Goal: Task Accomplishment & Management: Complete application form

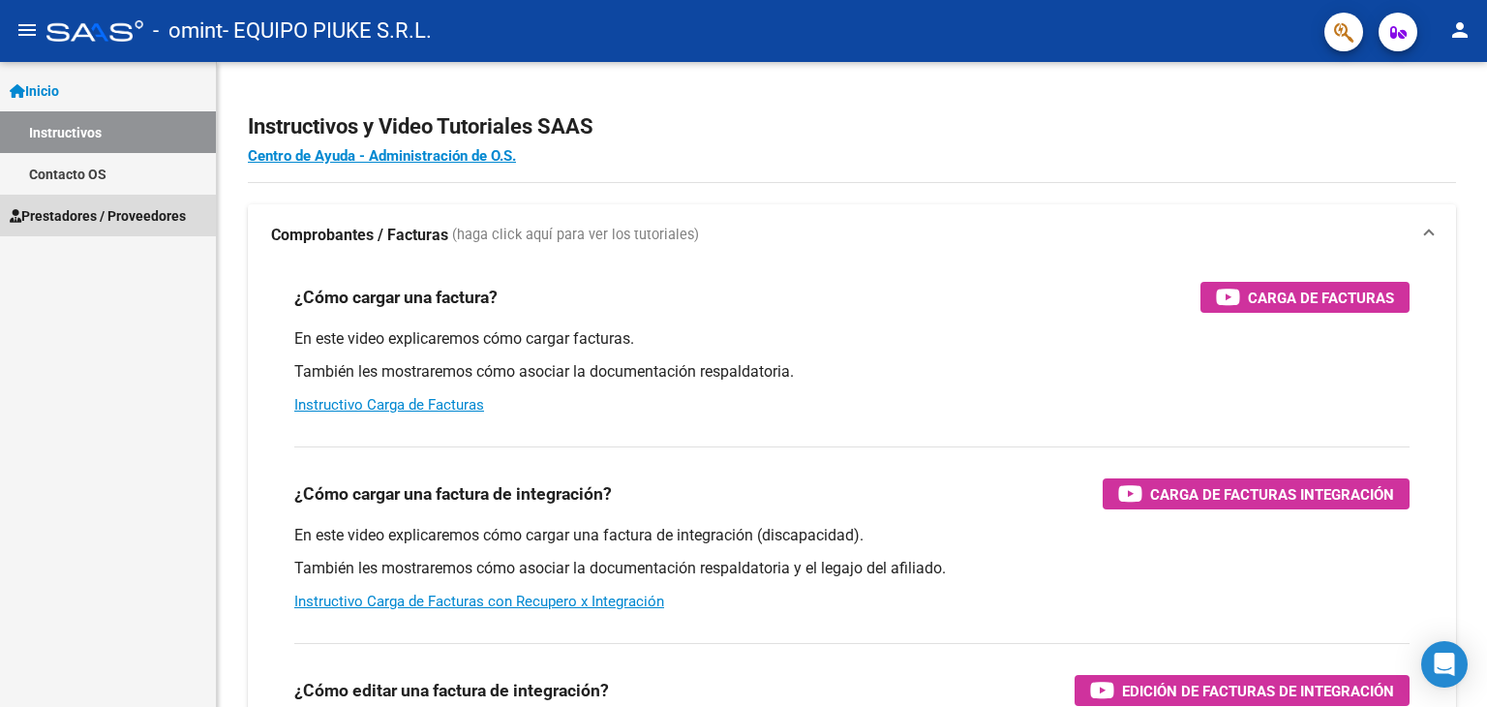
click at [85, 221] on span "Prestadores / Proveedores" at bounding box center [98, 215] width 176 height 21
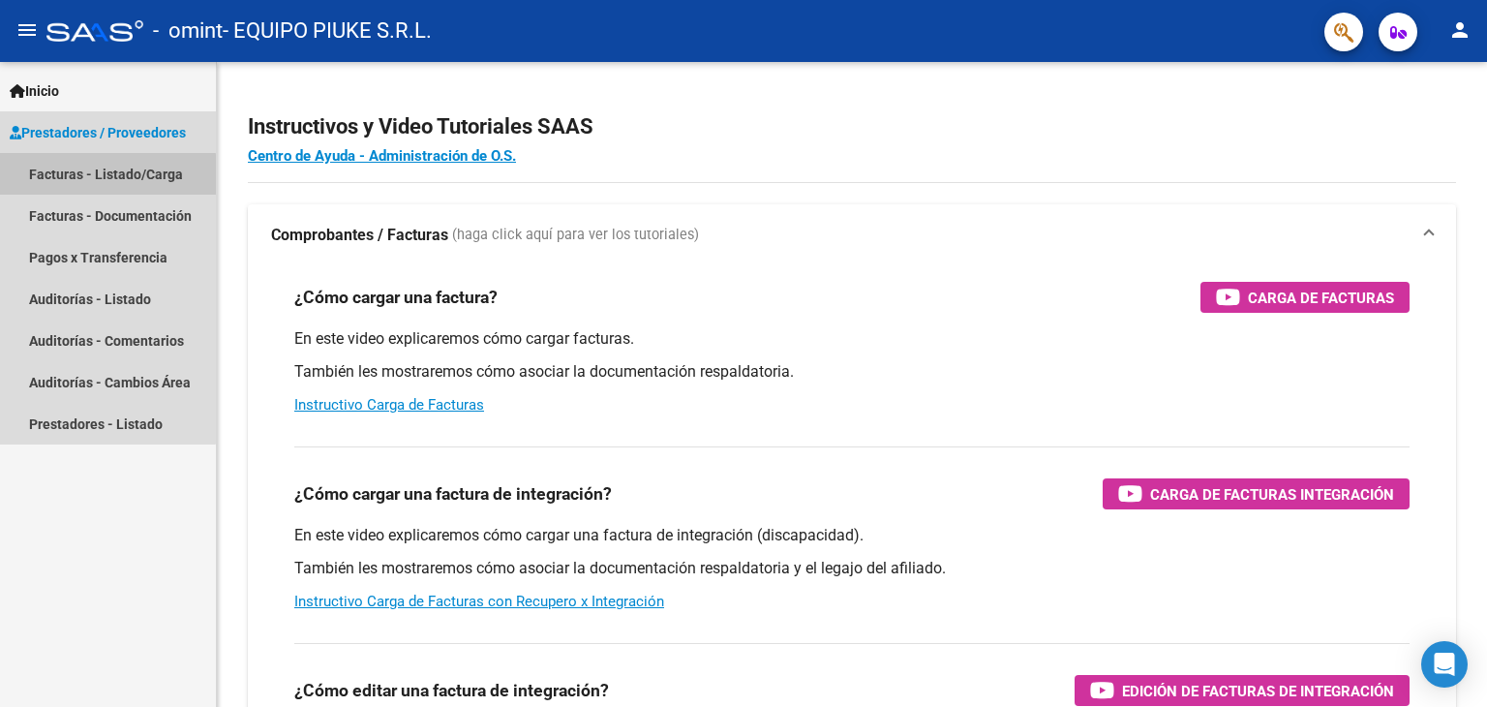
click at [51, 178] on link "Facturas - Listado/Carga" at bounding box center [108, 174] width 216 height 42
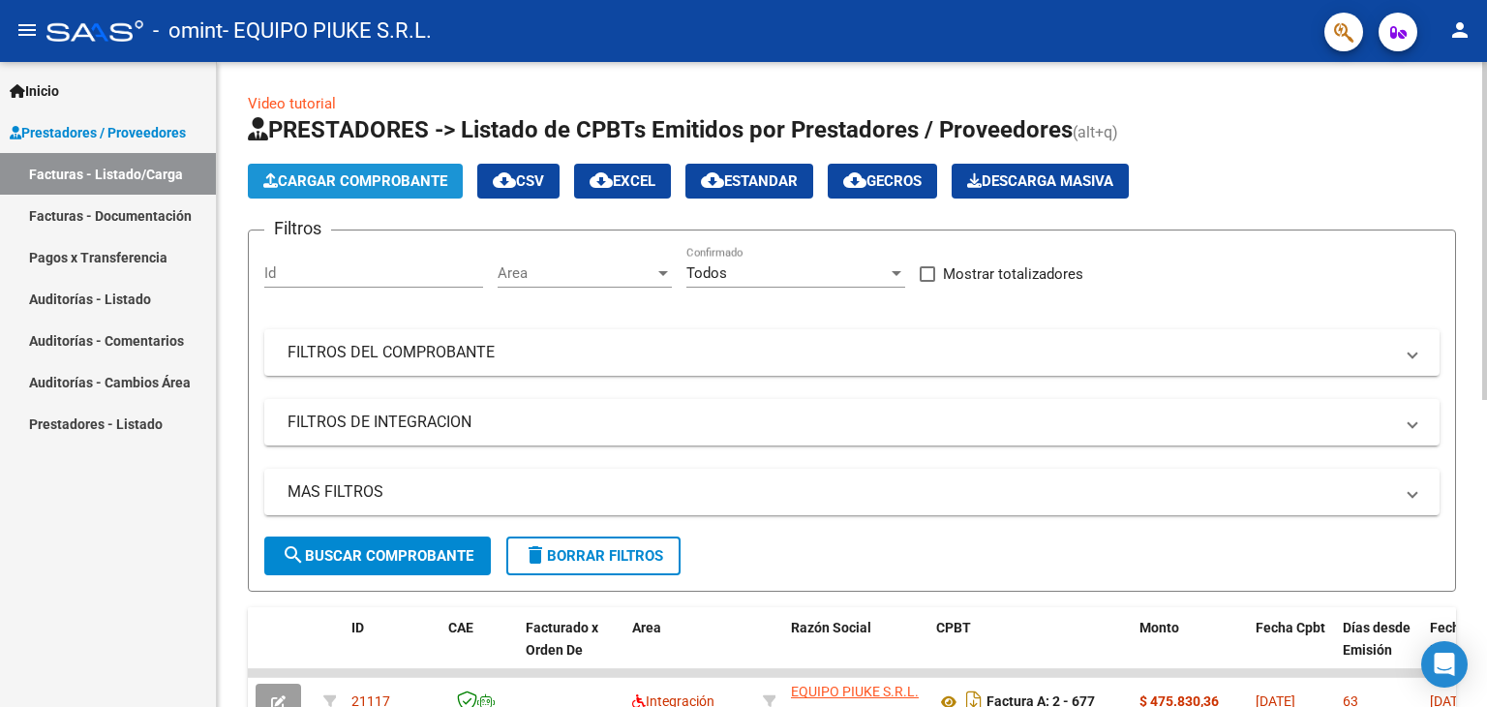
click at [398, 178] on span "Cargar Comprobante" at bounding box center [355, 180] width 184 height 17
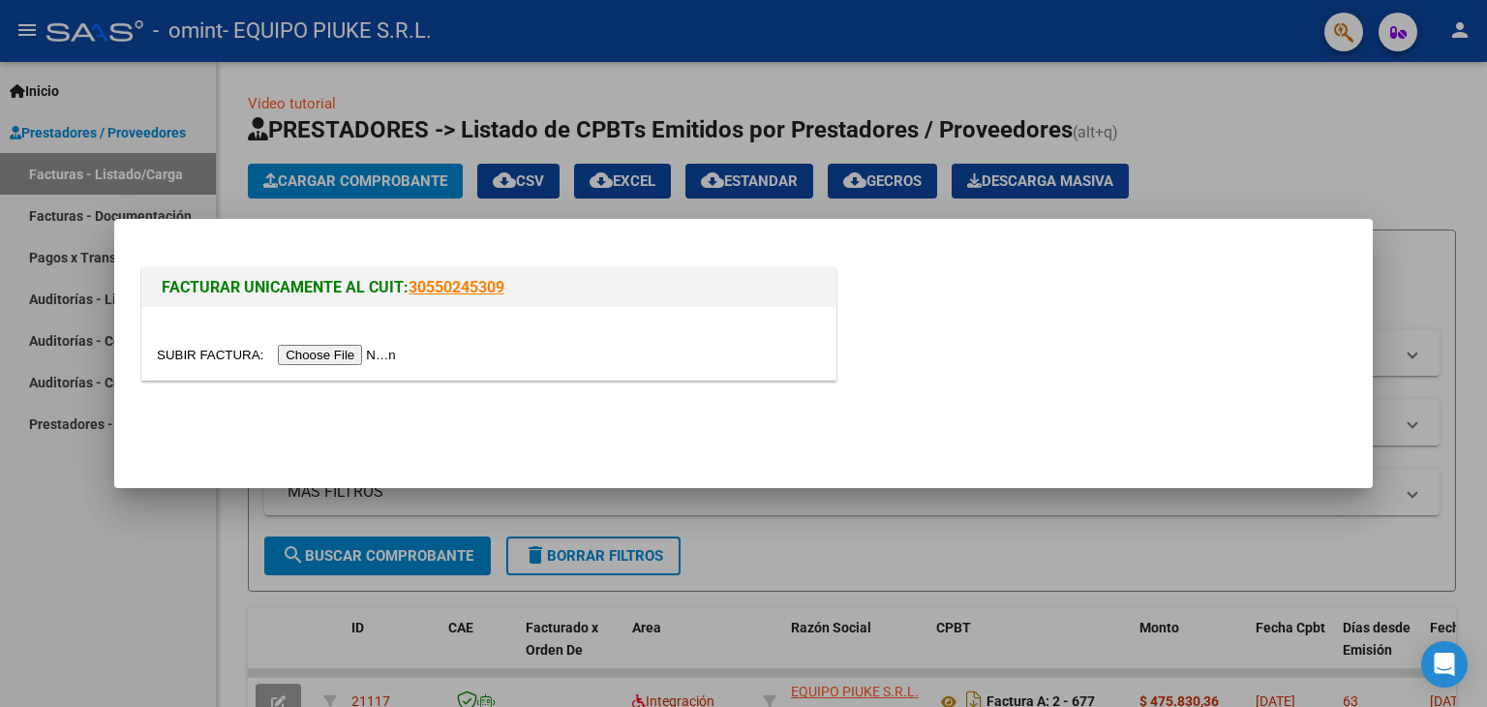
click at [1271, 166] on div at bounding box center [743, 353] width 1487 height 707
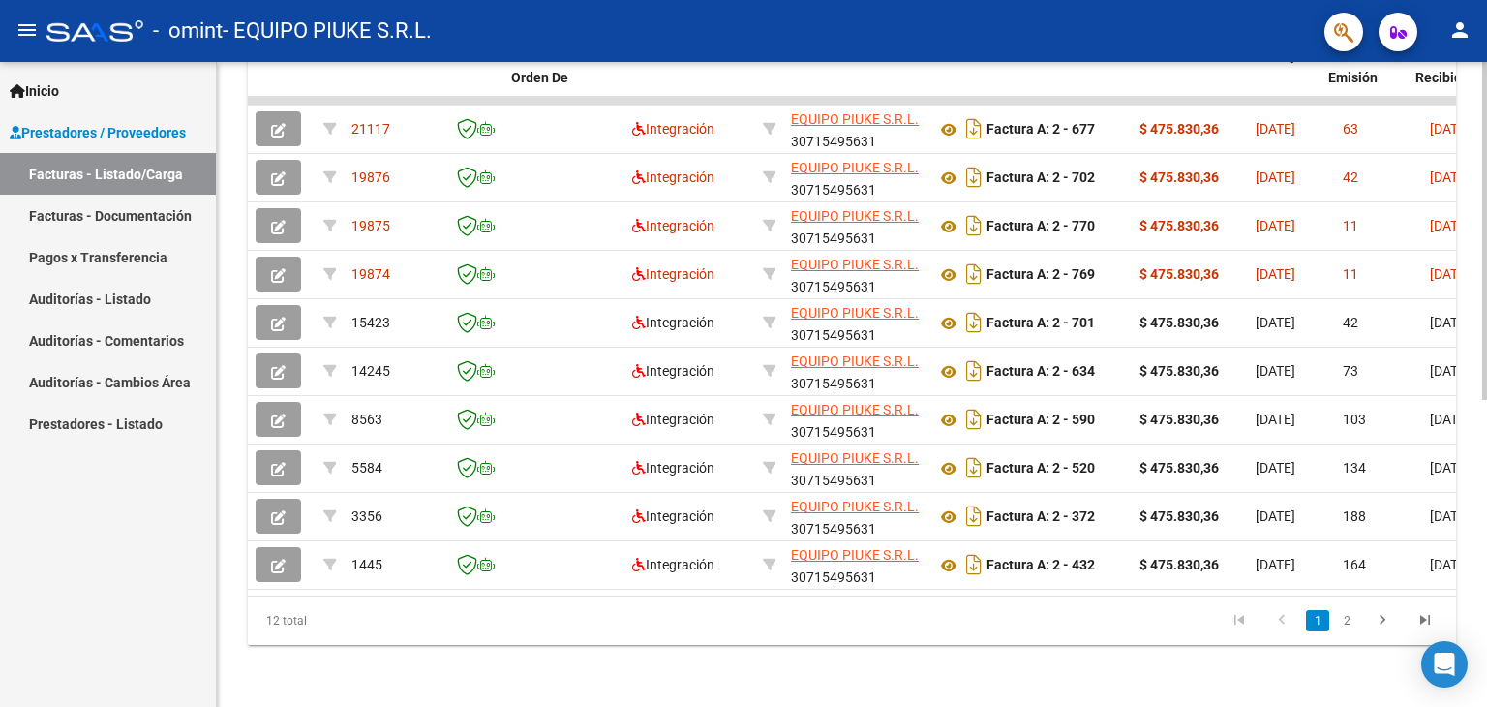
scroll to position [0, 39]
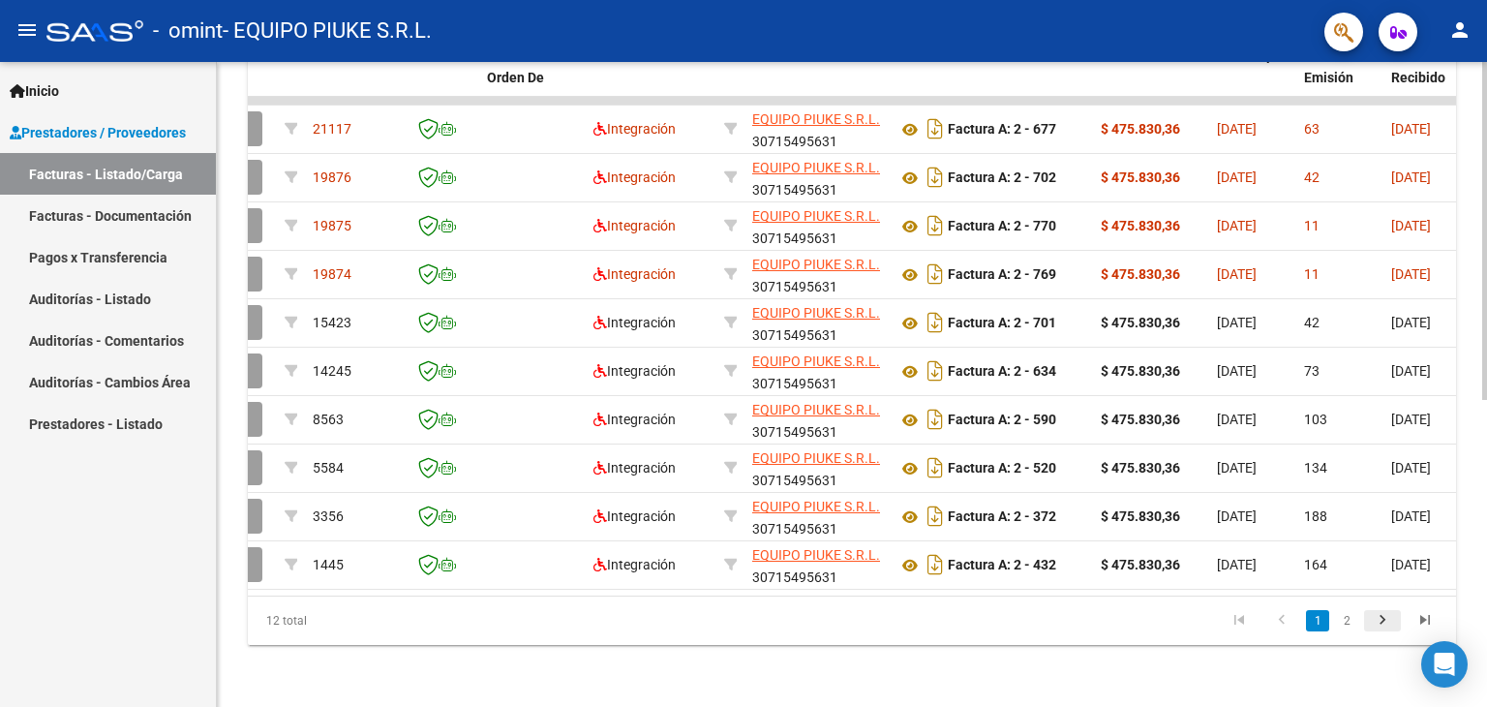
click at [1382, 617] on icon "go to next page" at bounding box center [1382, 622] width 25 height 23
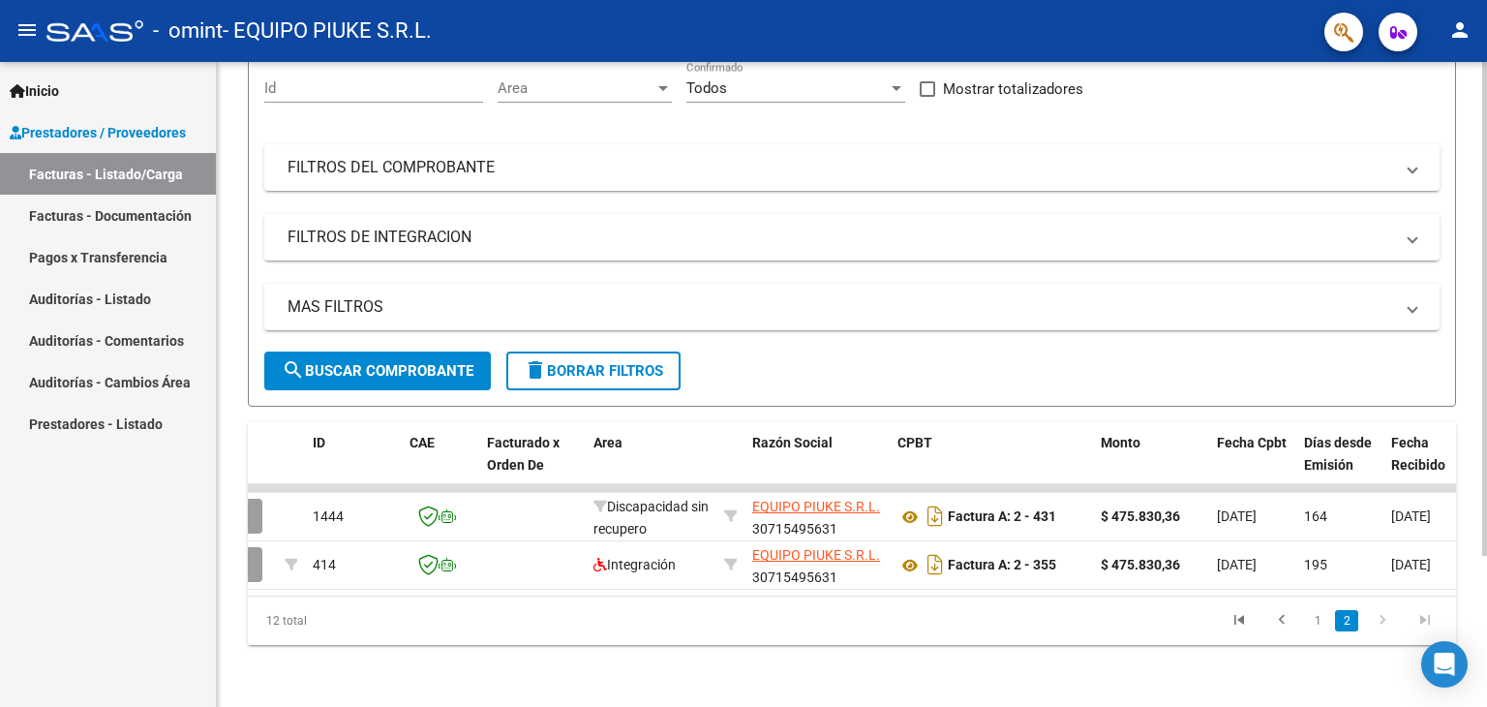
scroll to position [197, 0]
click at [1412, 157] on span at bounding box center [1412, 167] width 8 height 21
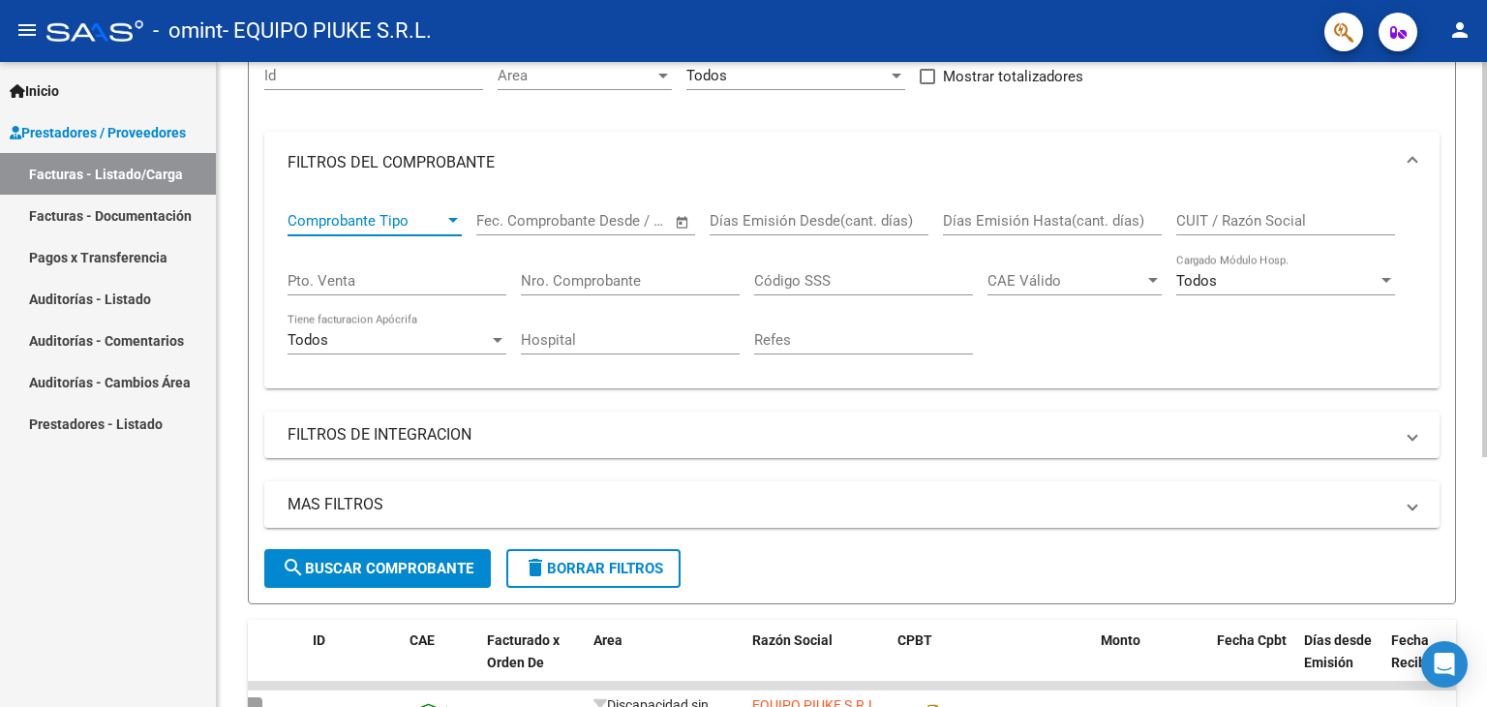
click at [454, 215] on div at bounding box center [452, 220] width 17 height 15
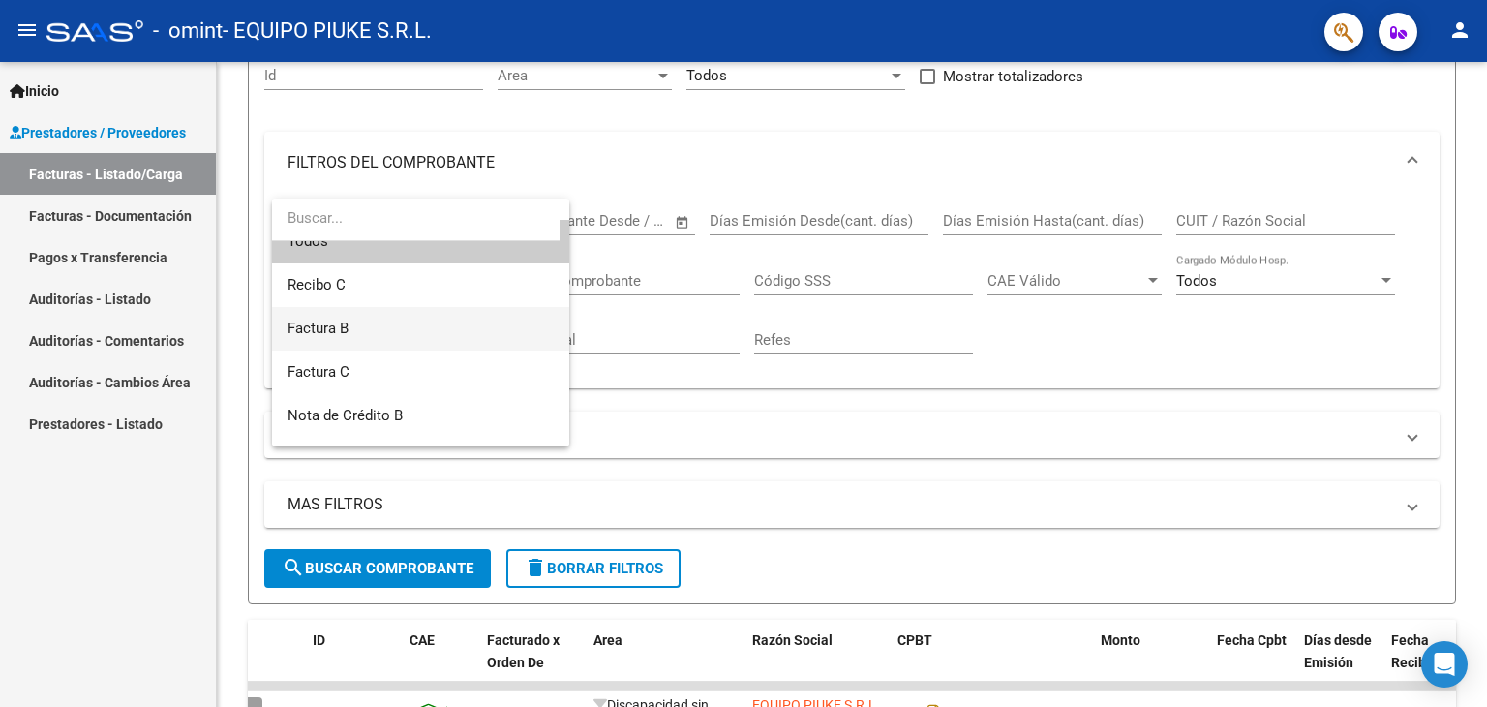
scroll to position [0, 0]
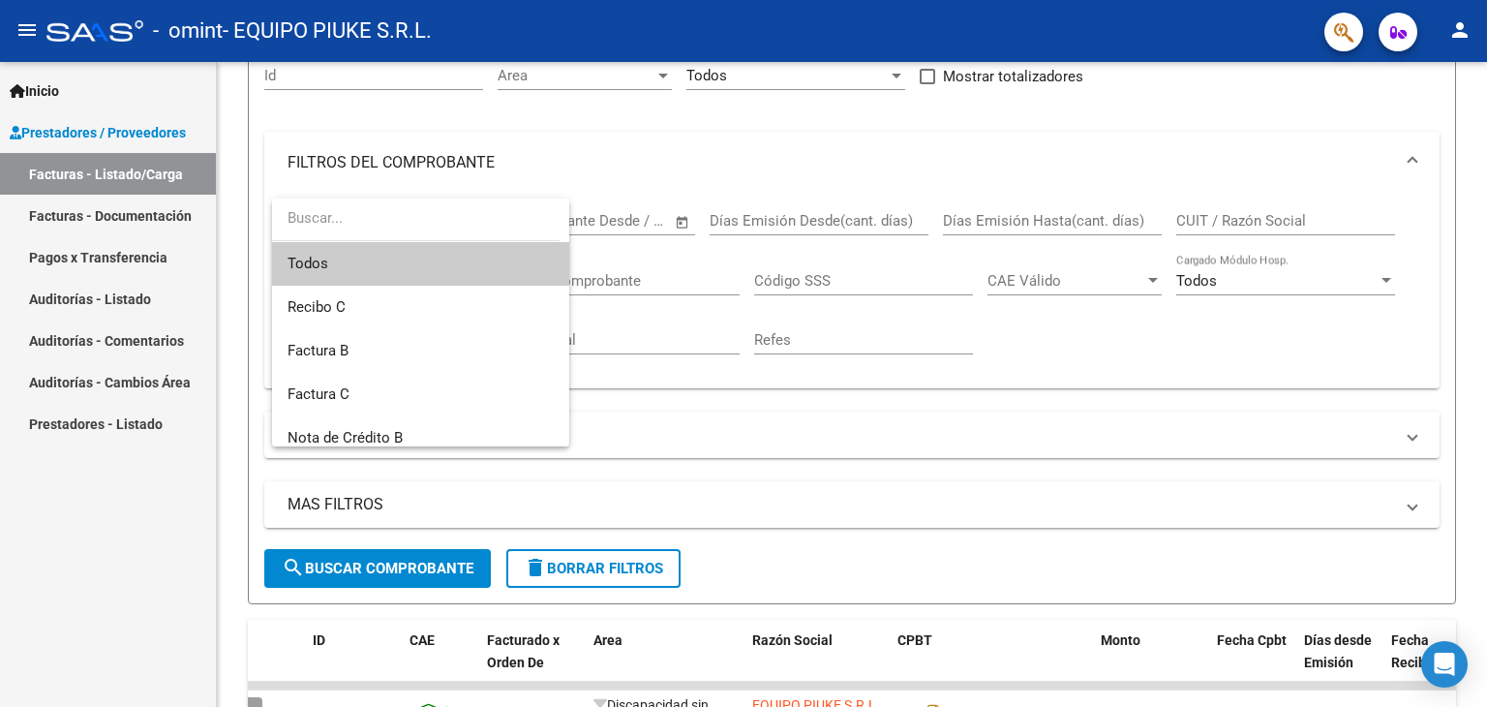
click at [612, 141] on div at bounding box center [743, 353] width 1487 height 707
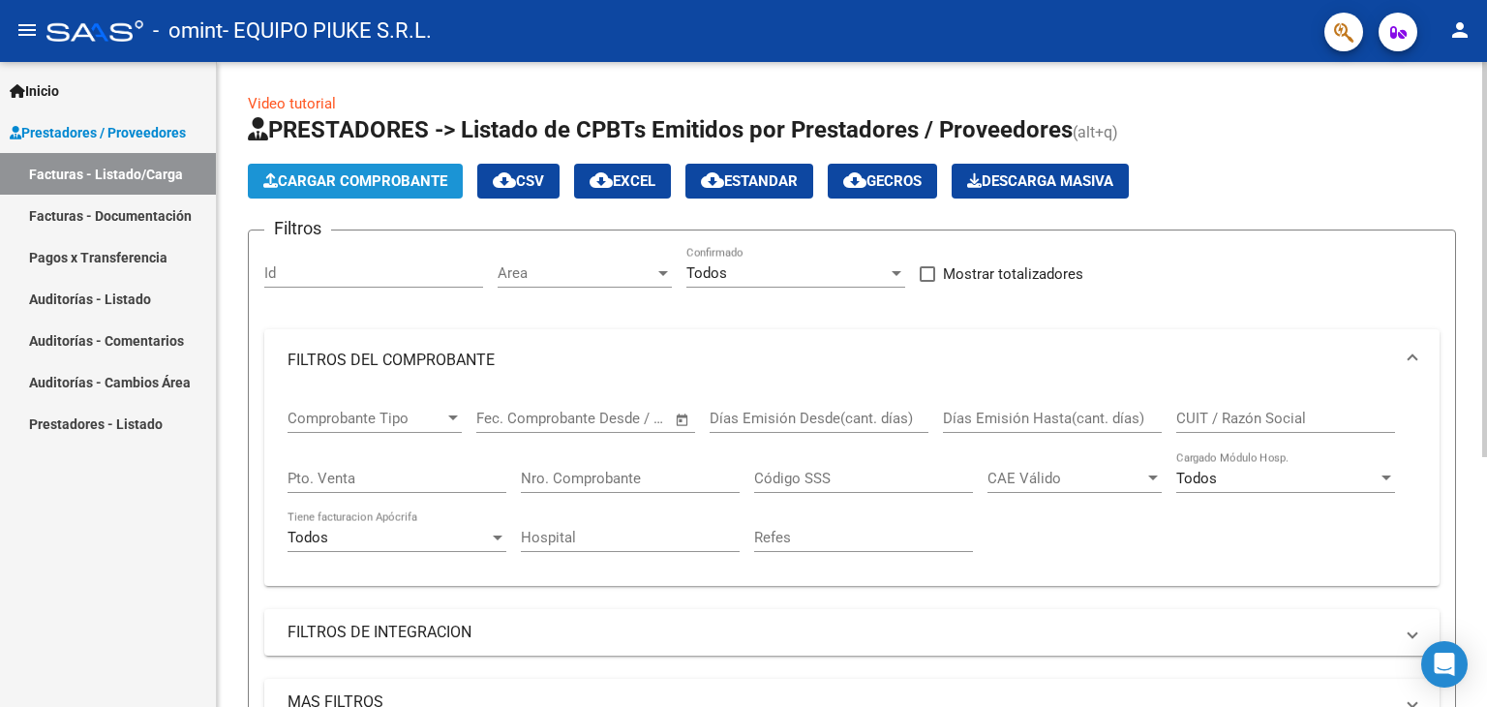
click at [359, 183] on span "Cargar Comprobante" at bounding box center [355, 180] width 184 height 17
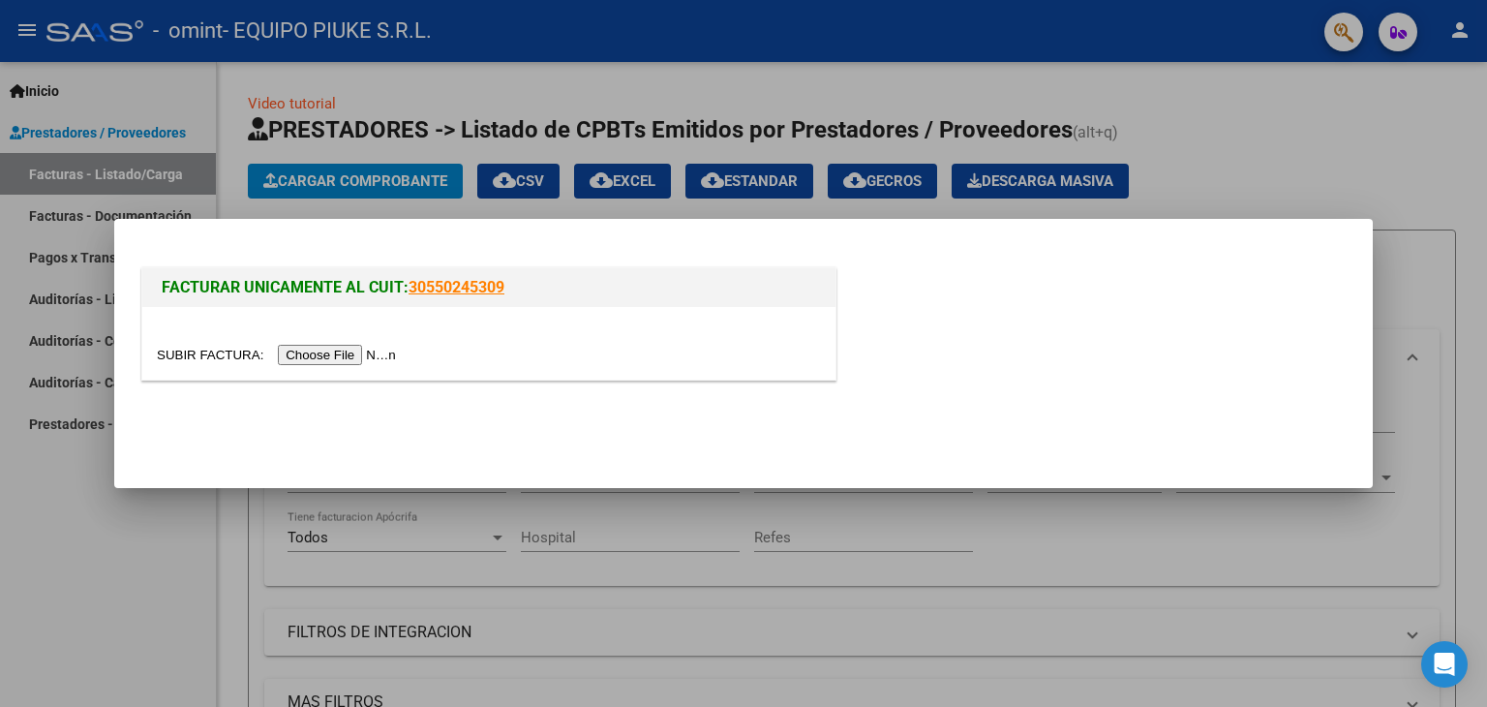
click at [1294, 156] on div at bounding box center [743, 353] width 1487 height 707
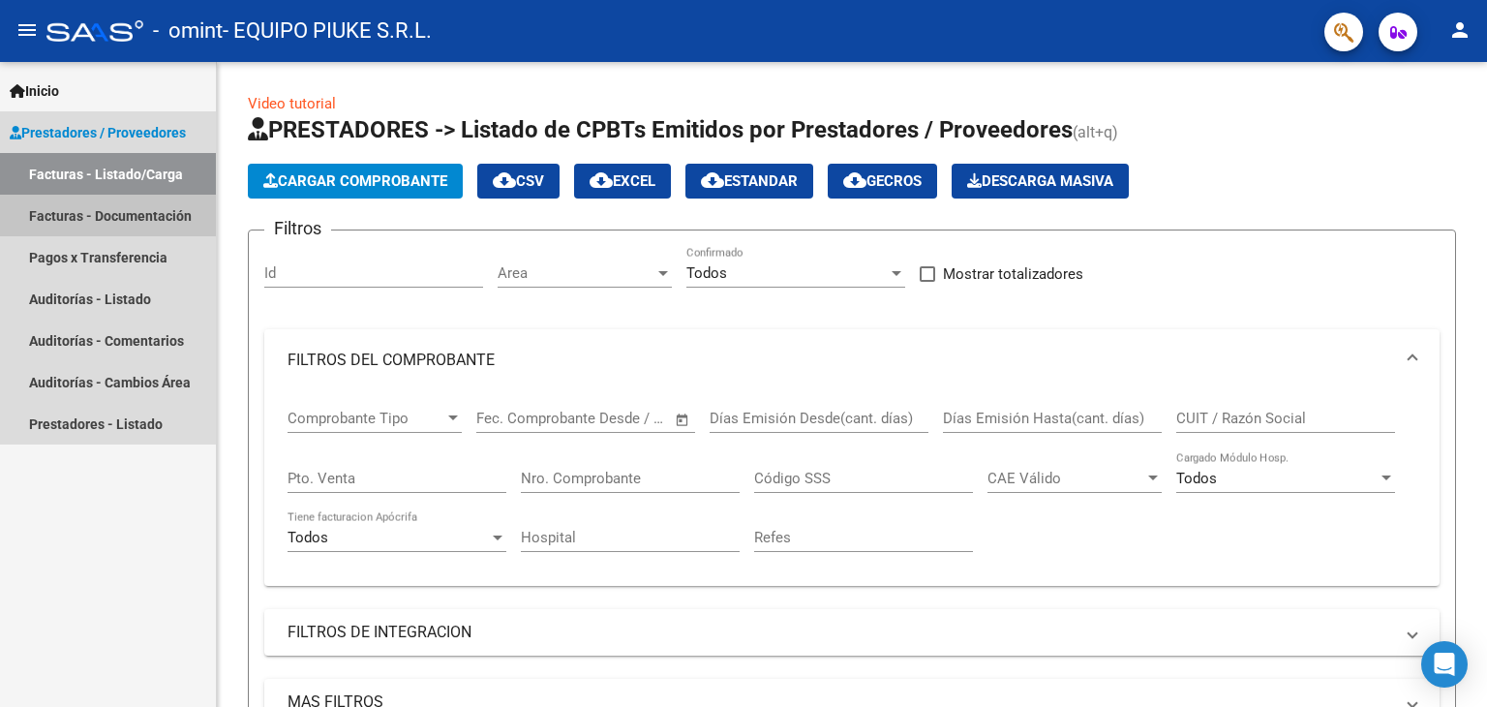
click at [110, 224] on link "Facturas - Documentación" at bounding box center [108, 216] width 216 height 42
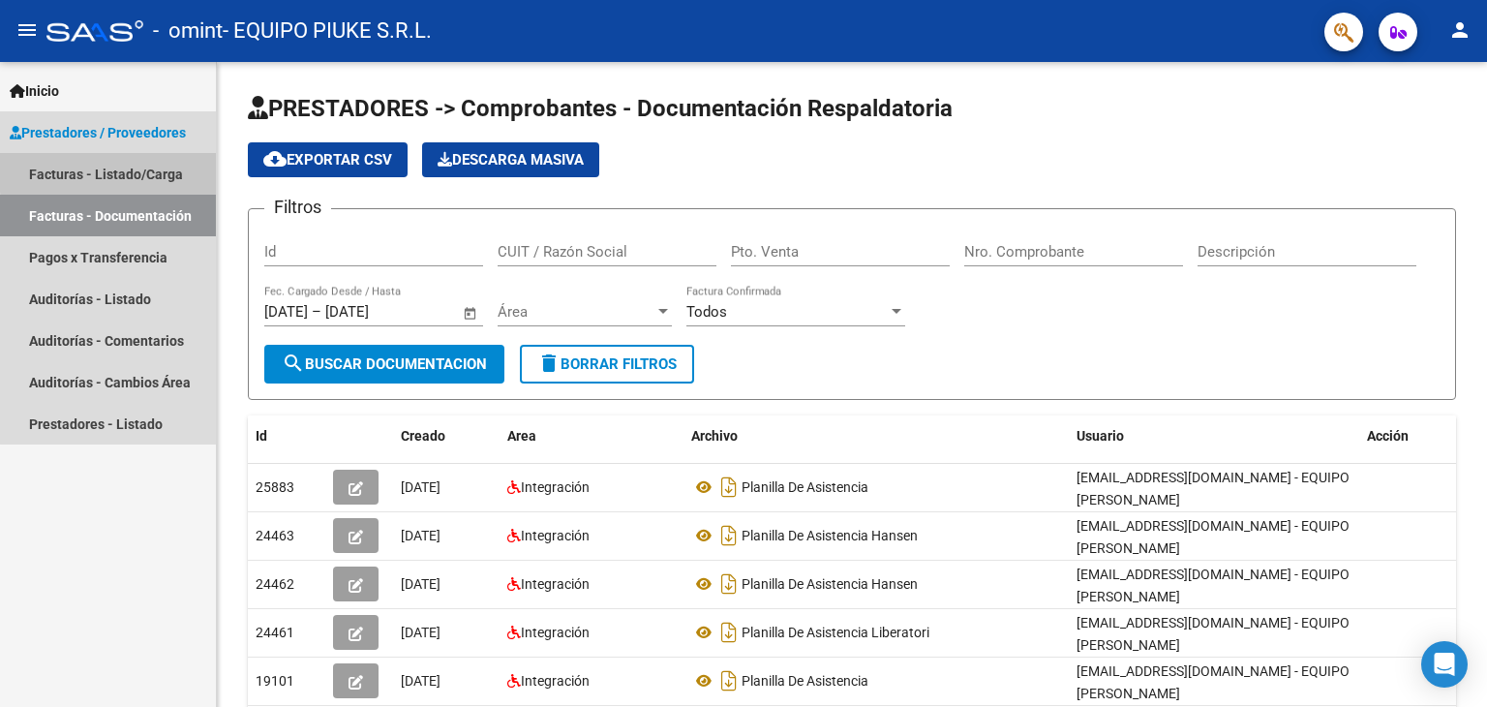
click at [120, 171] on link "Facturas - Listado/Carga" at bounding box center [108, 174] width 216 height 42
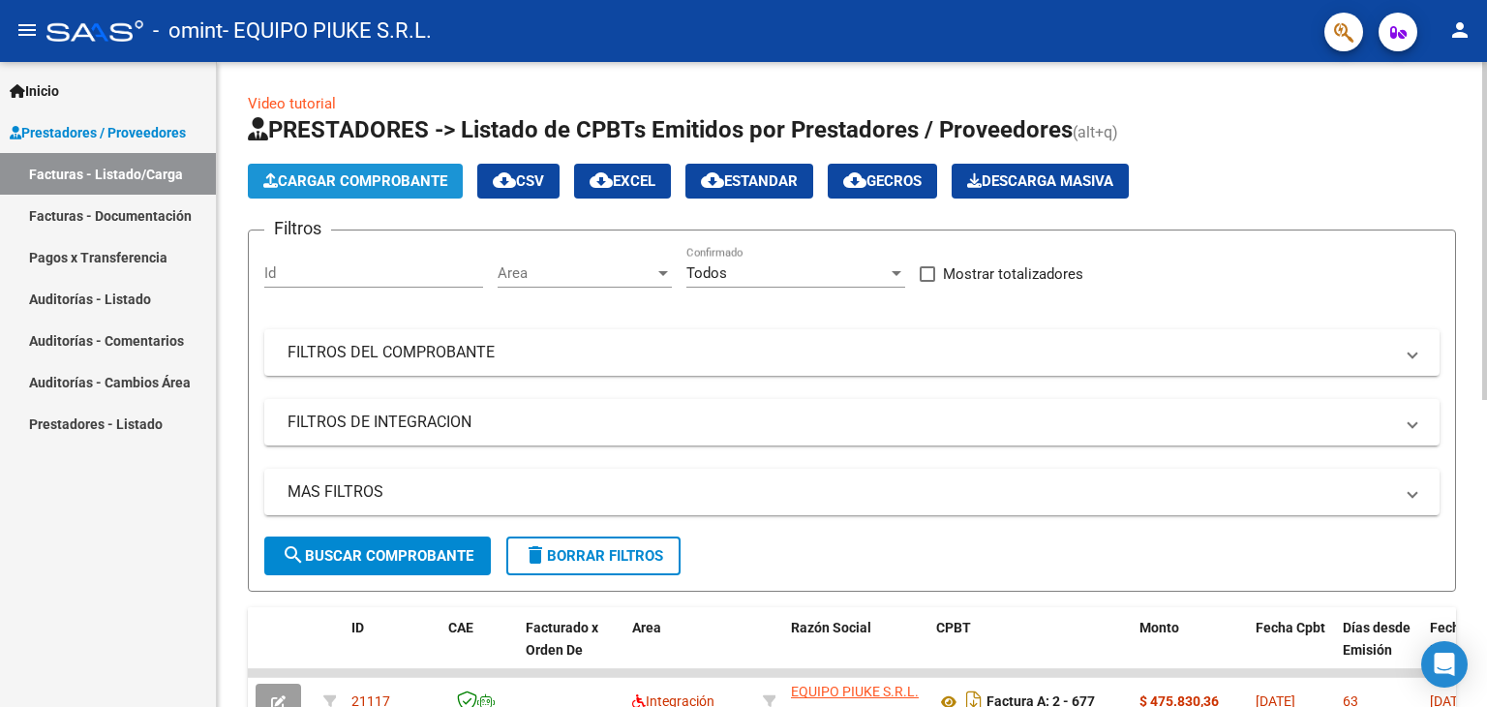
click at [416, 176] on span "Cargar Comprobante" at bounding box center [355, 180] width 184 height 17
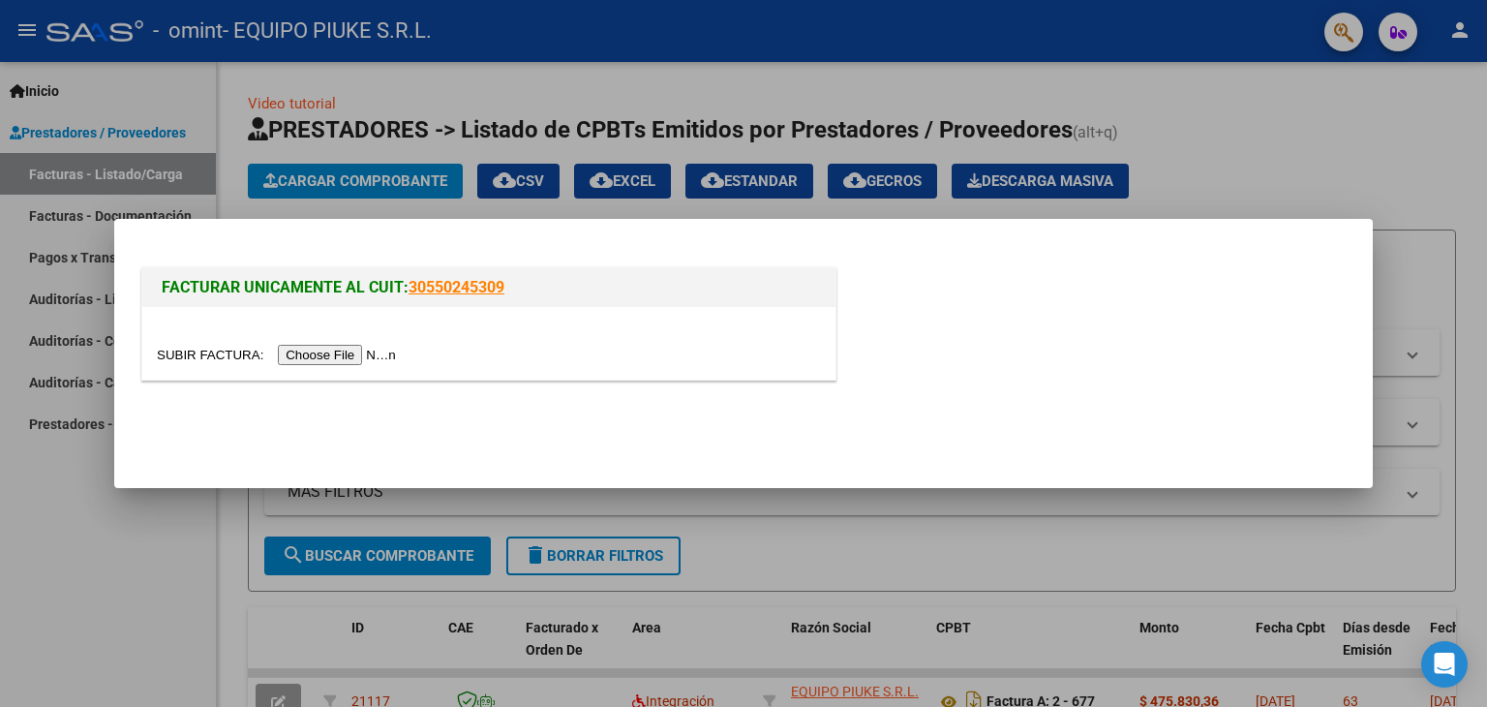
click at [334, 353] on input "file" at bounding box center [279, 355] width 245 height 20
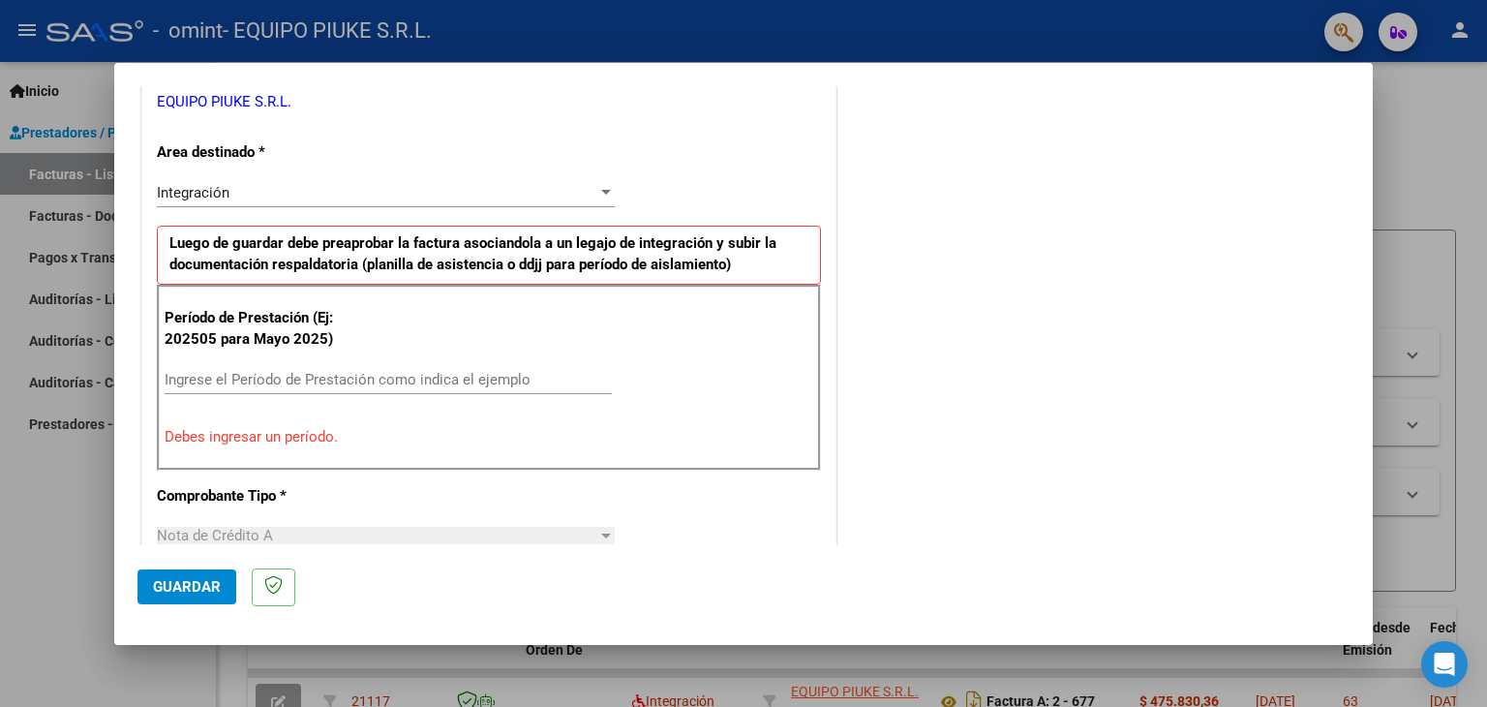
scroll to position [424, 0]
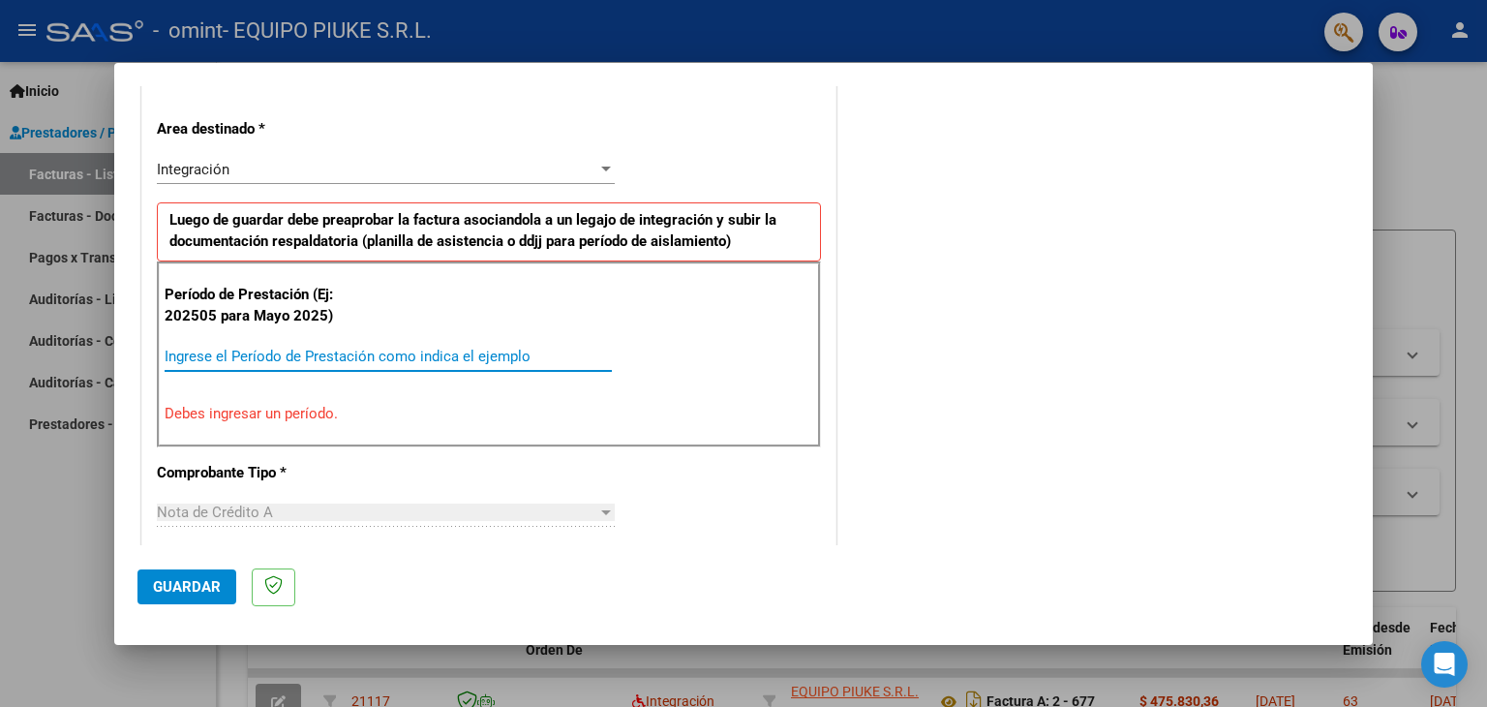
click at [375, 355] on input "Ingrese el Período de Prestación como indica el ejemplo" at bounding box center [388, 355] width 447 height 17
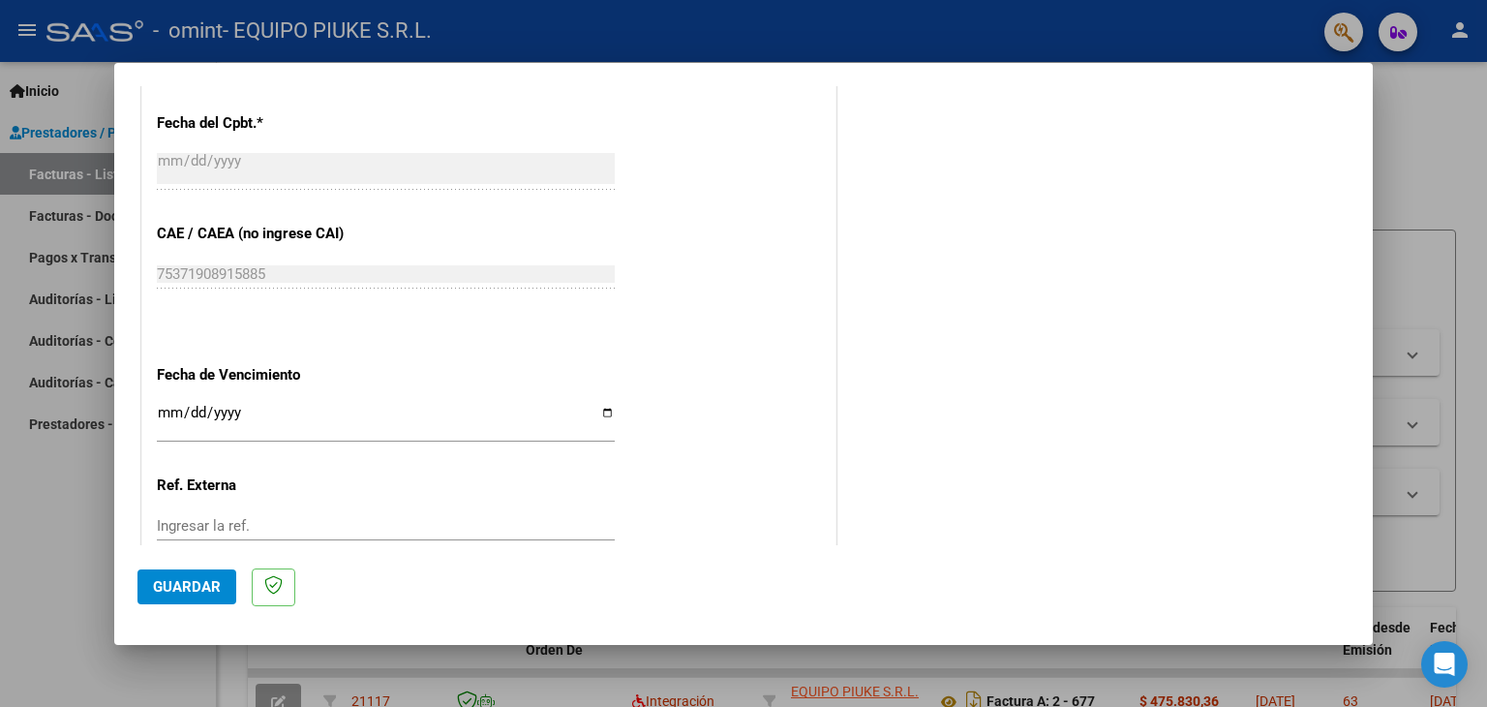
scroll to position [1242, 0]
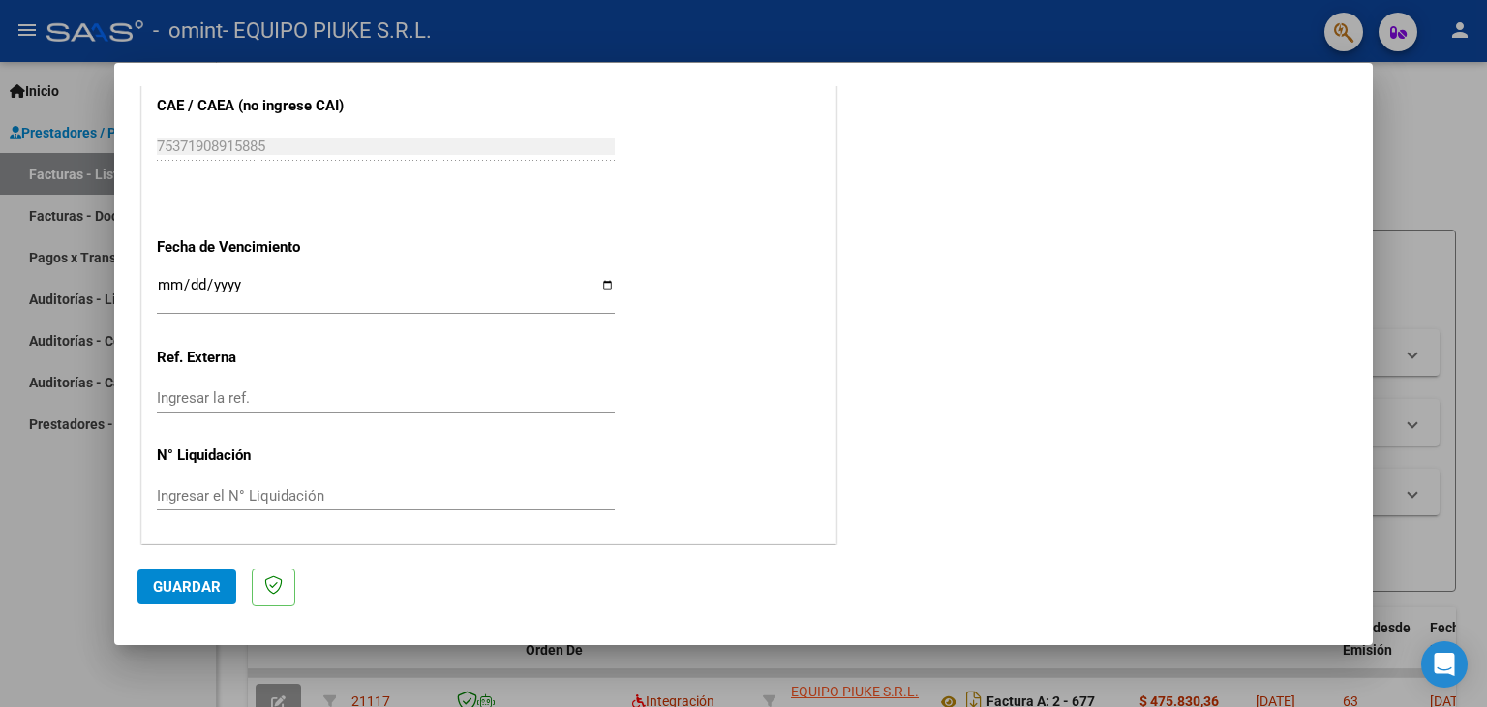
type input "202506"
click at [185, 589] on span "Guardar" at bounding box center [187, 586] width 68 height 17
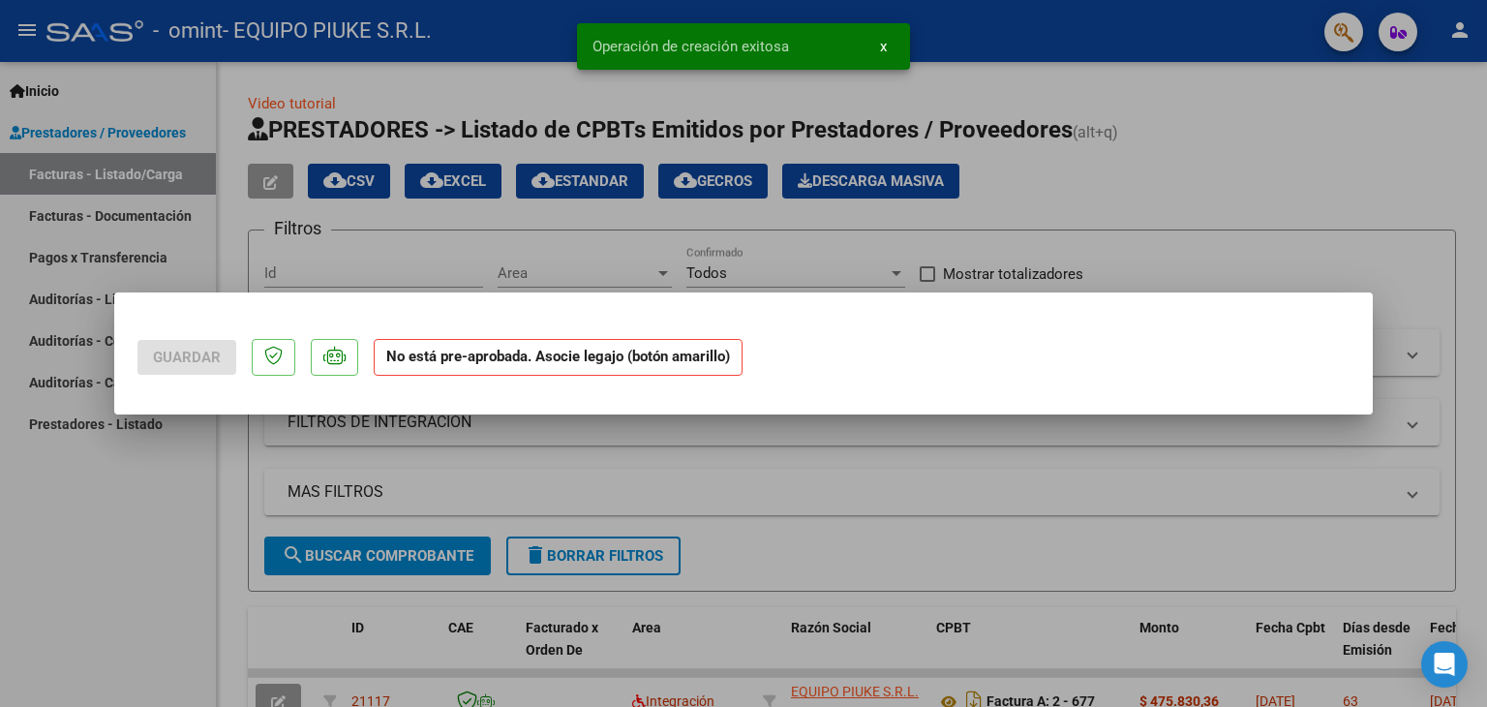
scroll to position [0, 0]
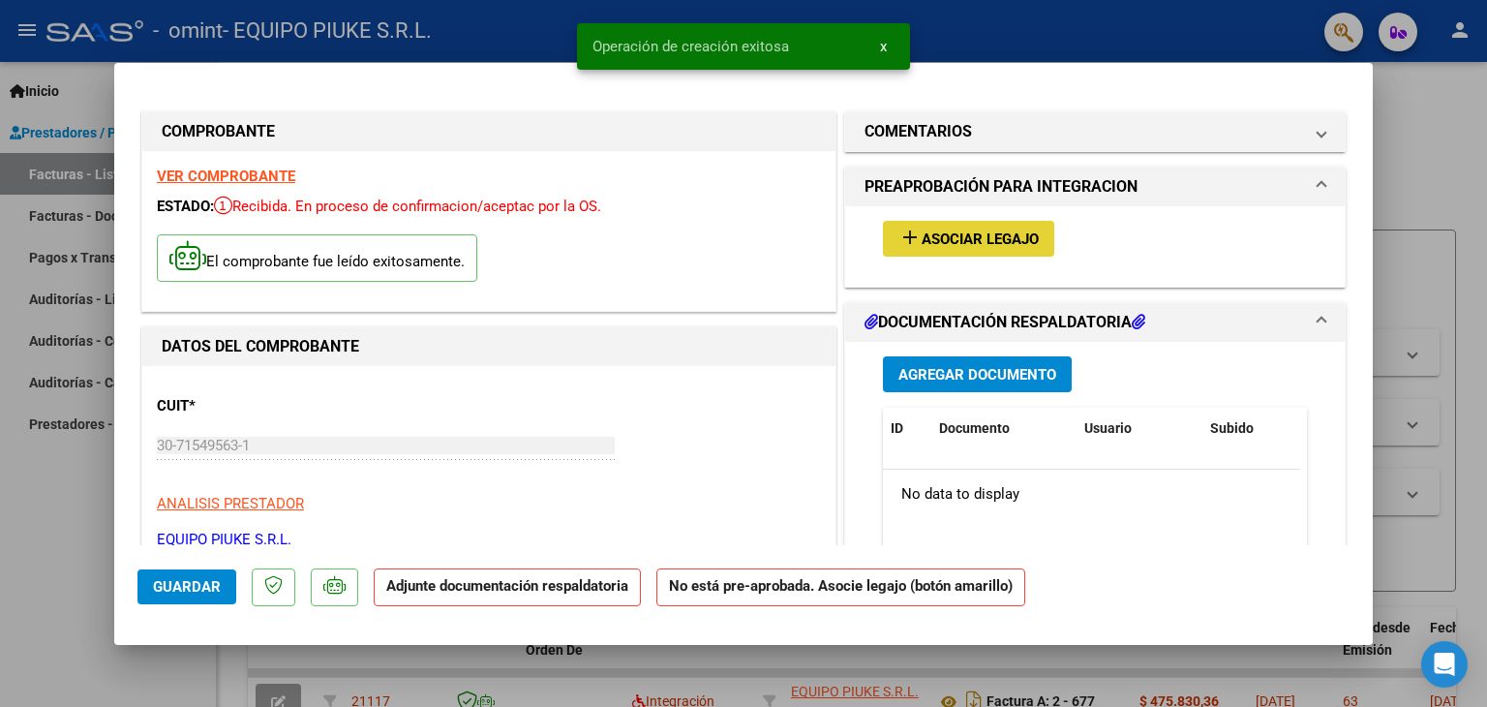
click at [960, 235] on span "Asociar Legajo" at bounding box center [980, 238] width 117 height 17
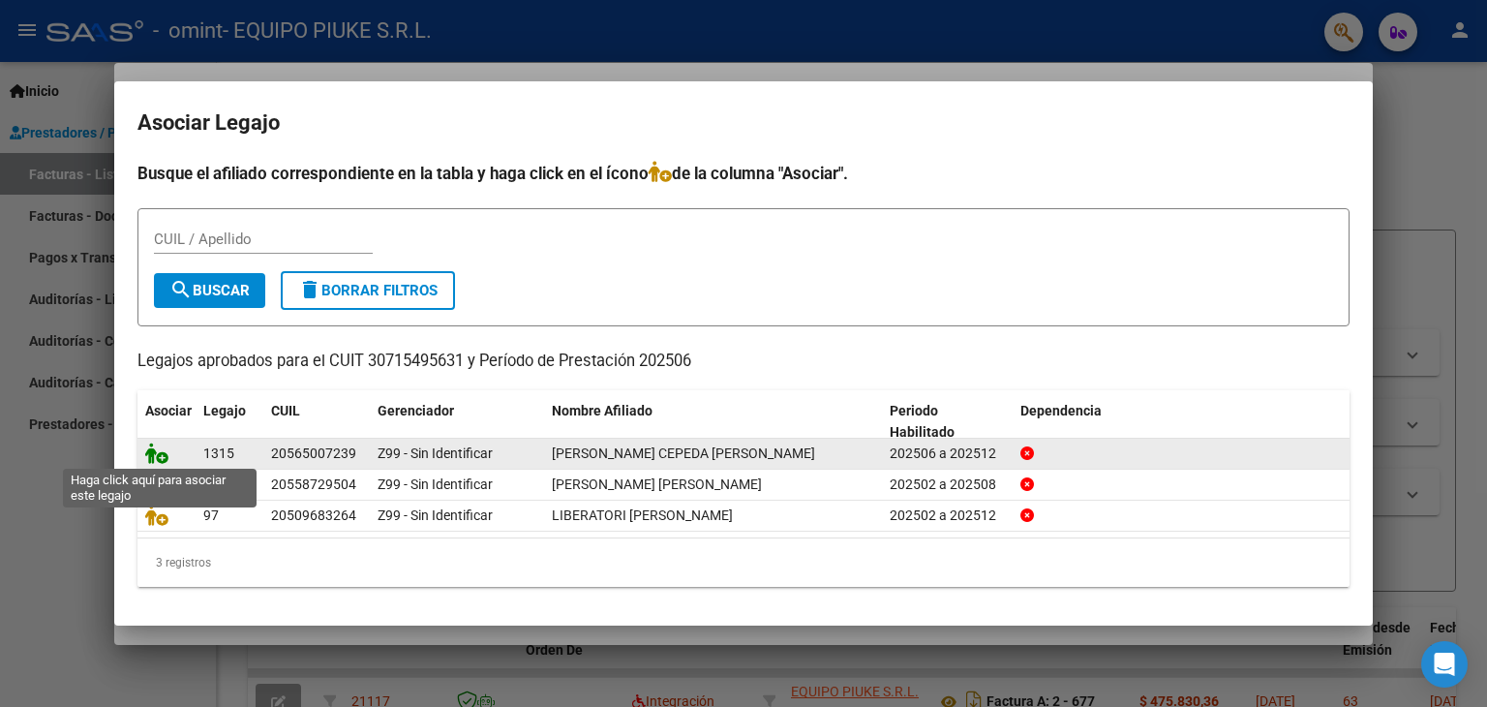
click at [154, 450] on icon at bounding box center [156, 452] width 23 height 21
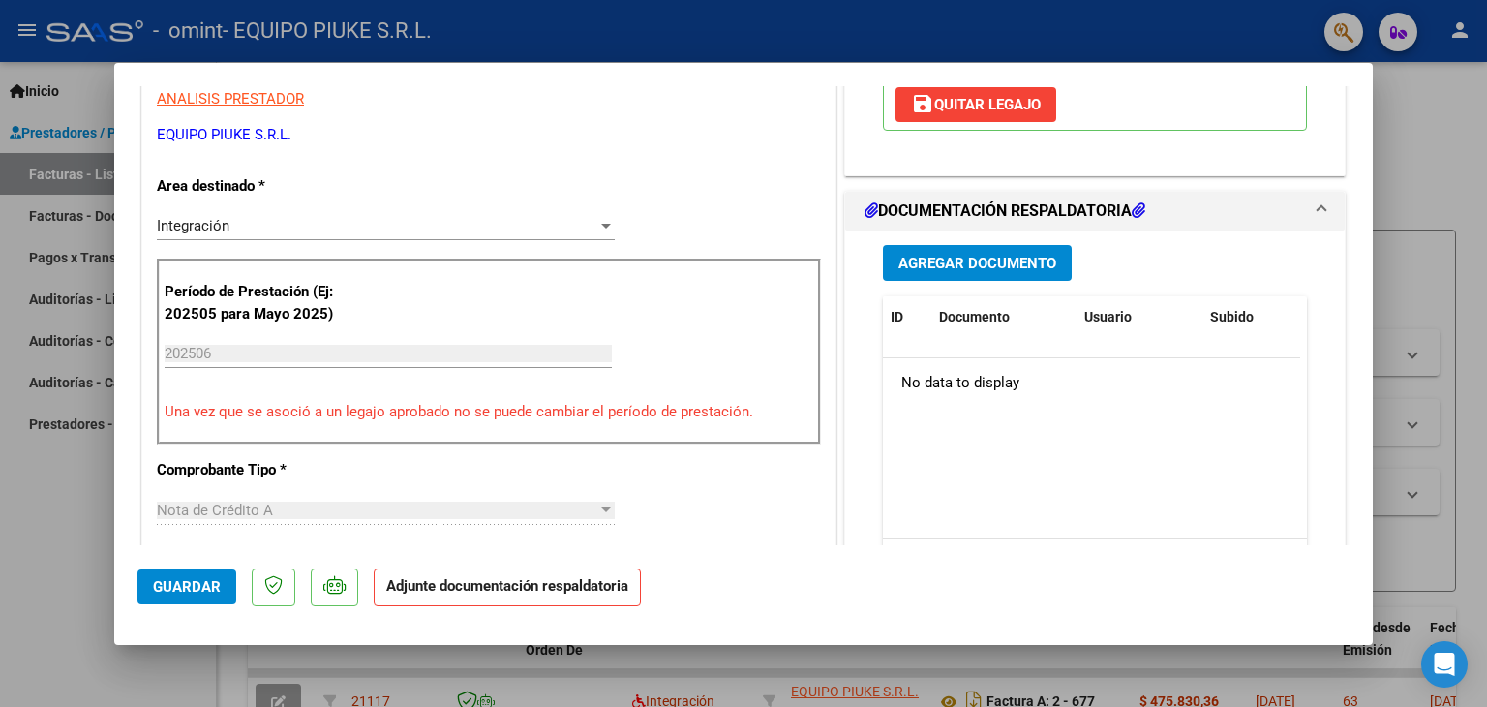
scroll to position [403, 0]
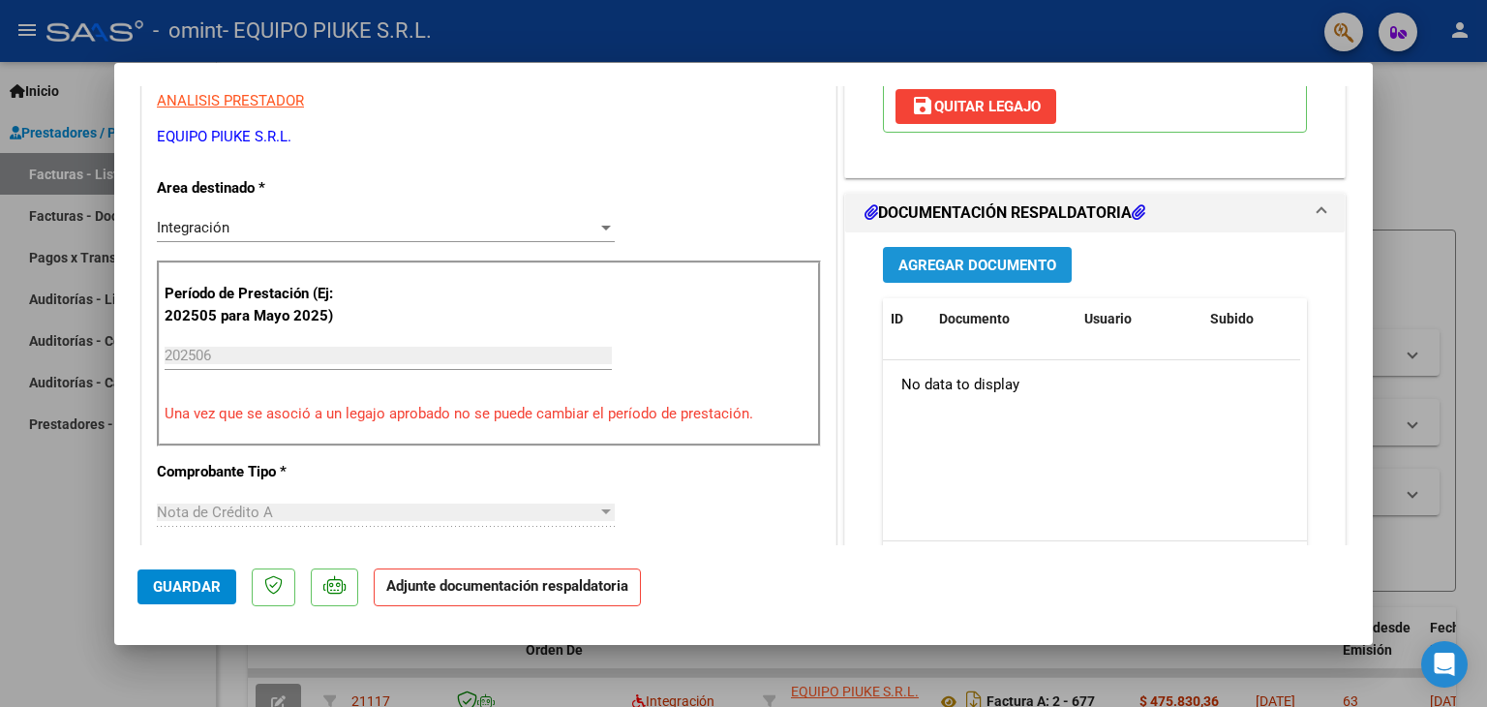
click at [1001, 257] on span "Agregar Documento" at bounding box center [977, 265] width 158 height 17
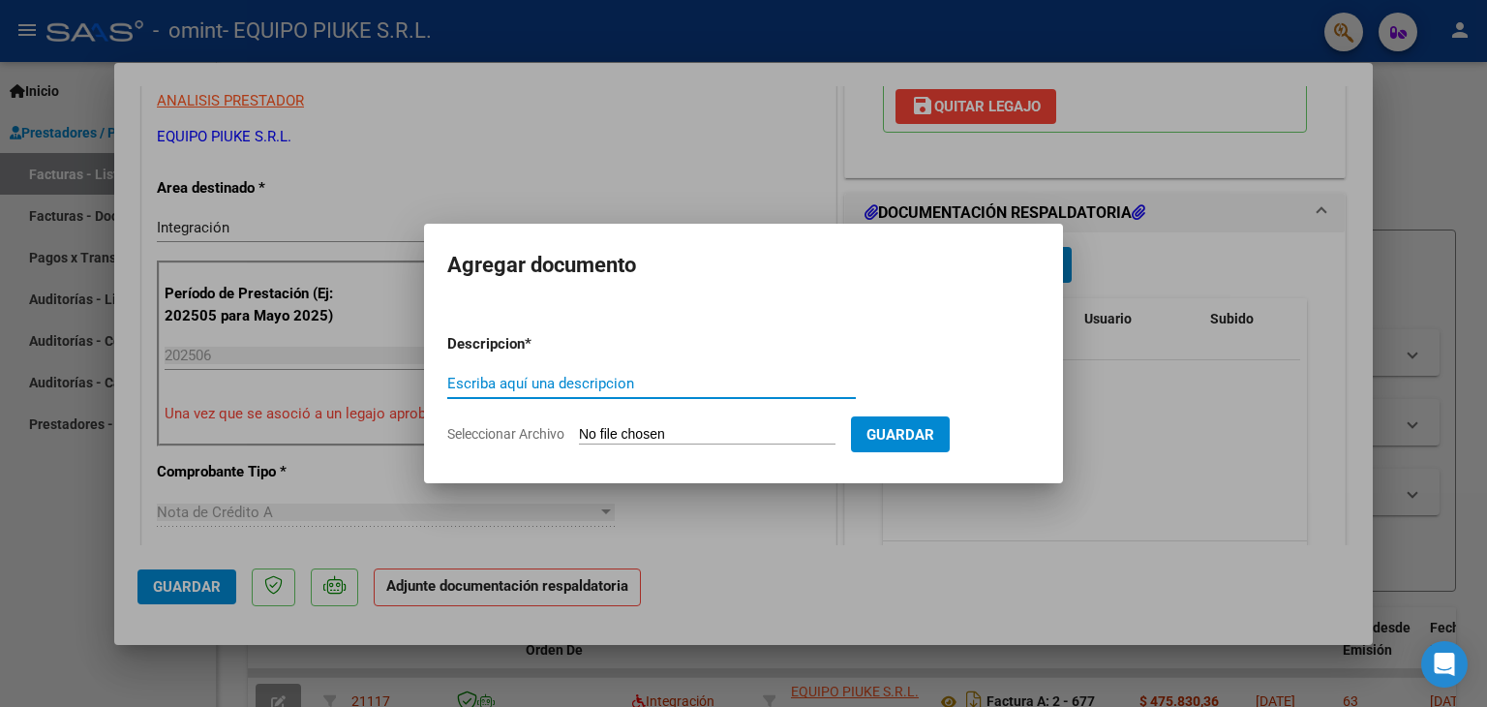
click at [595, 380] on input "Escriba aquí una descripcion" at bounding box center [651, 383] width 408 height 17
click at [1124, 384] on div at bounding box center [743, 353] width 1487 height 707
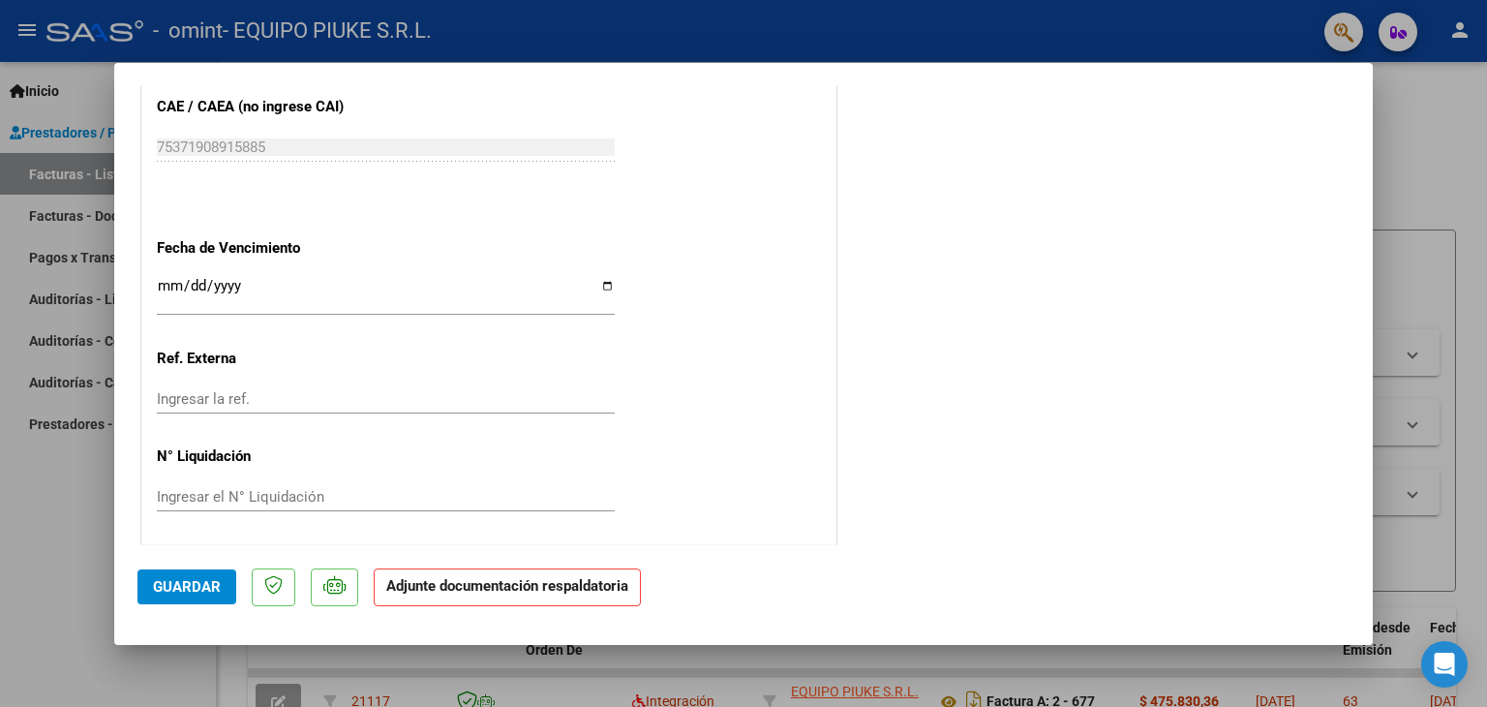
scroll to position [1271, 0]
click at [196, 588] on span "Guardar" at bounding box center [187, 586] width 68 height 17
click at [181, 586] on span "Guardar" at bounding box center [187, 586] width 68 height 17
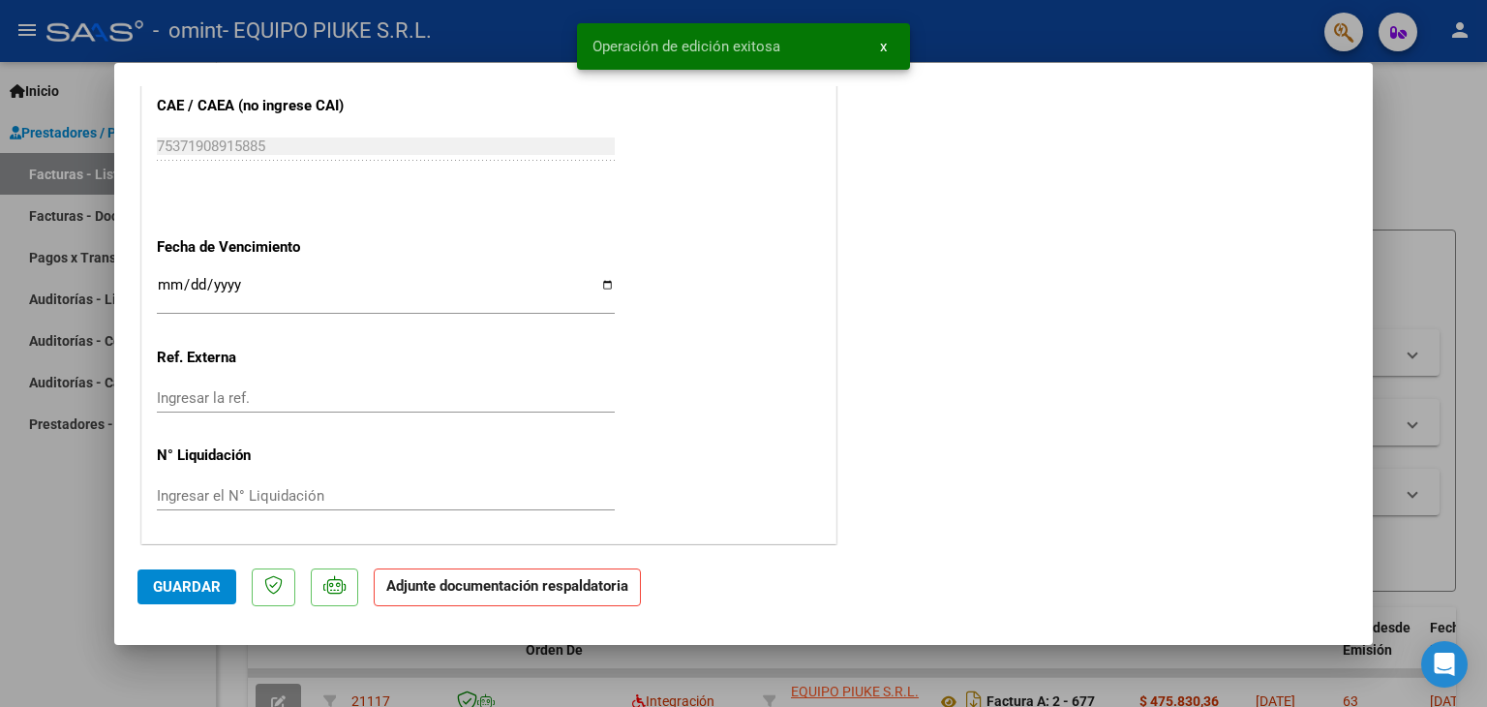
click at [1426, 183] on div at bounding box center [743, 353] width 1487 height 707
type input "$ 0,00"
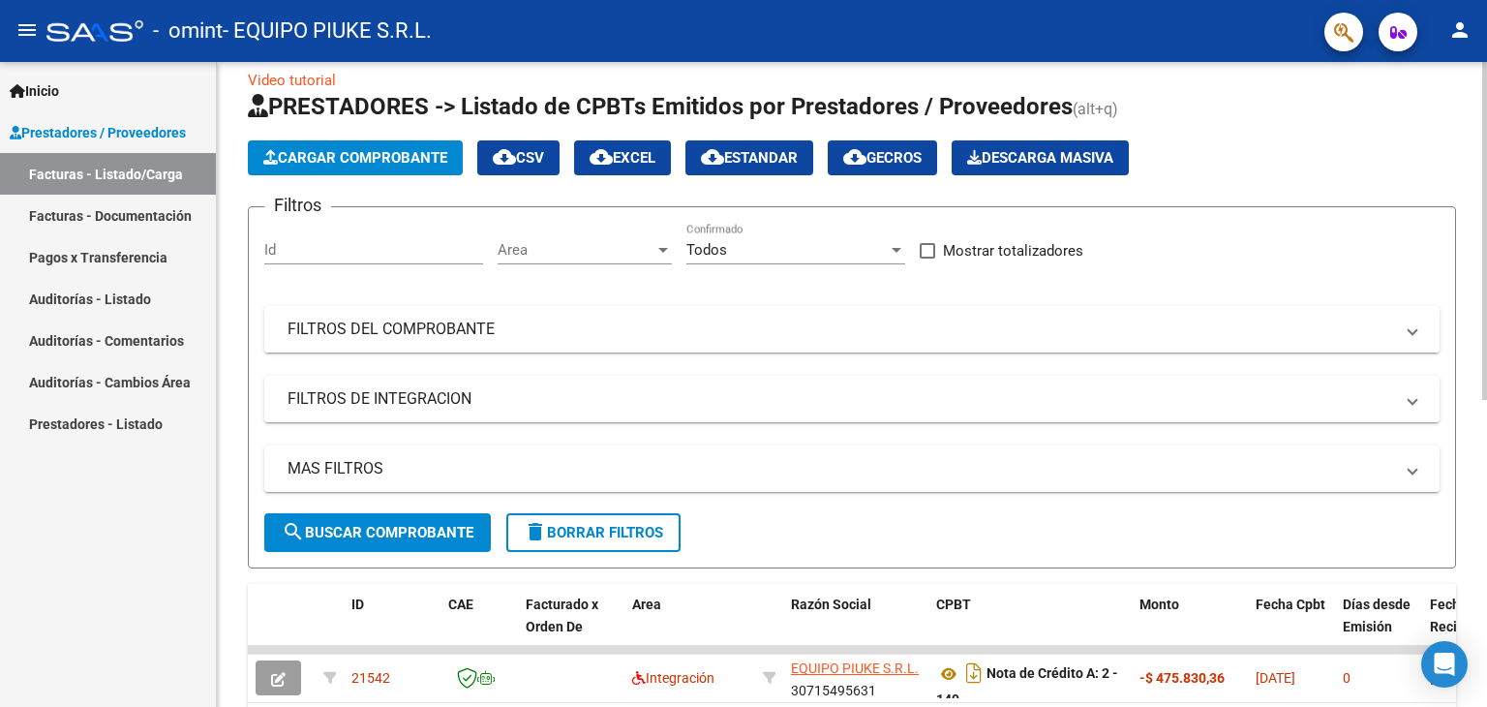
scroll to position [0, 0]
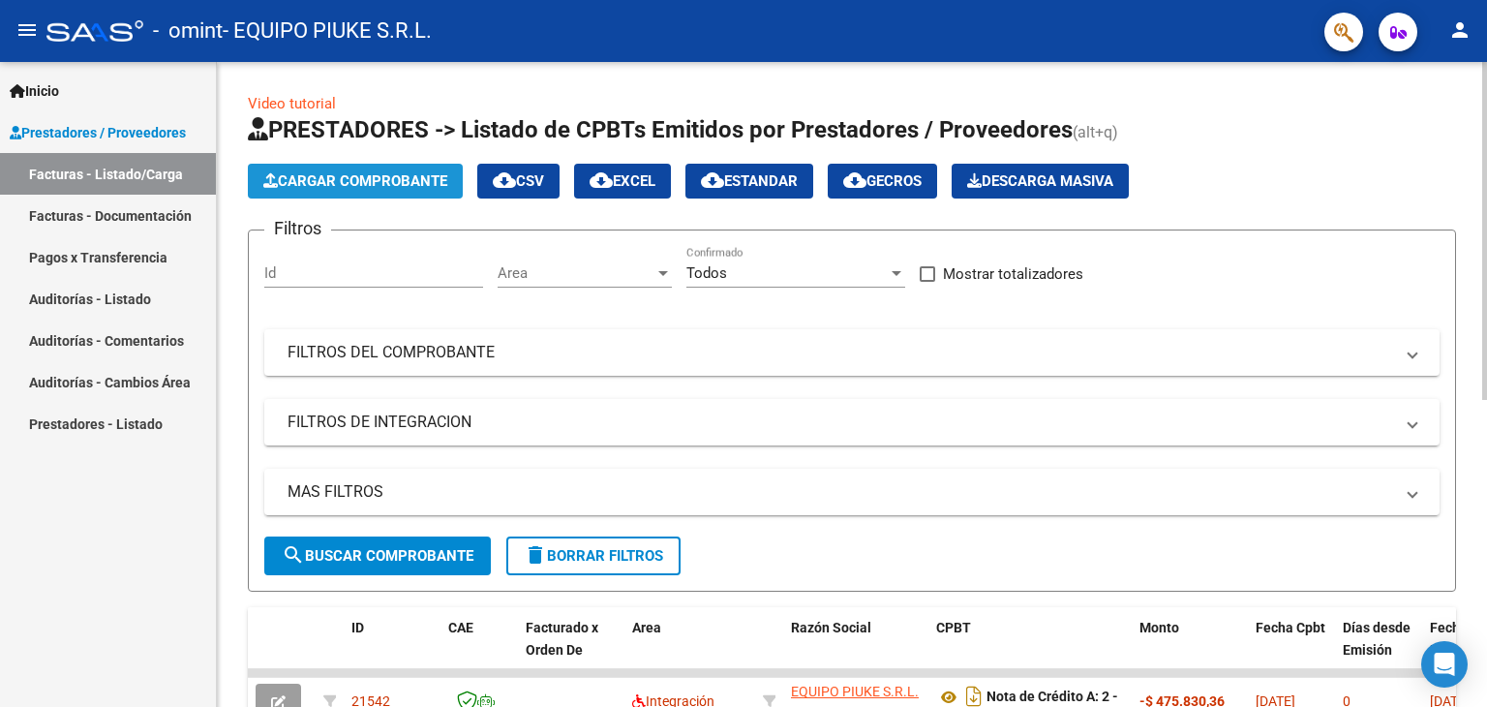
click at [421, 180] on span "Cargar Comprobante" at bounding box center [355, 180] width 184 height 17
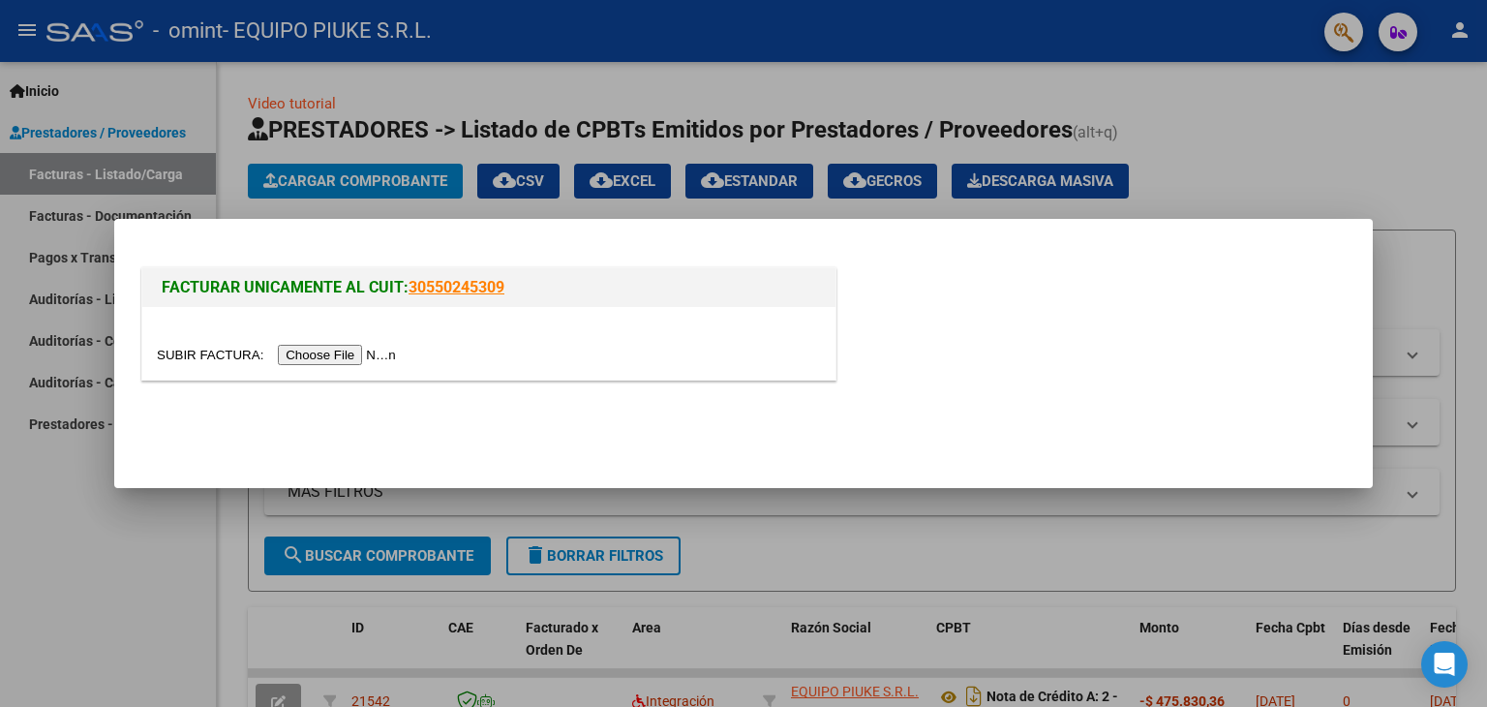
click at [364, 351] on input "file" at bounding box center [279, 355] width 245 height 20
click at [343, 357] on input "file" at bounding box center [279, 355] width 245 height 20
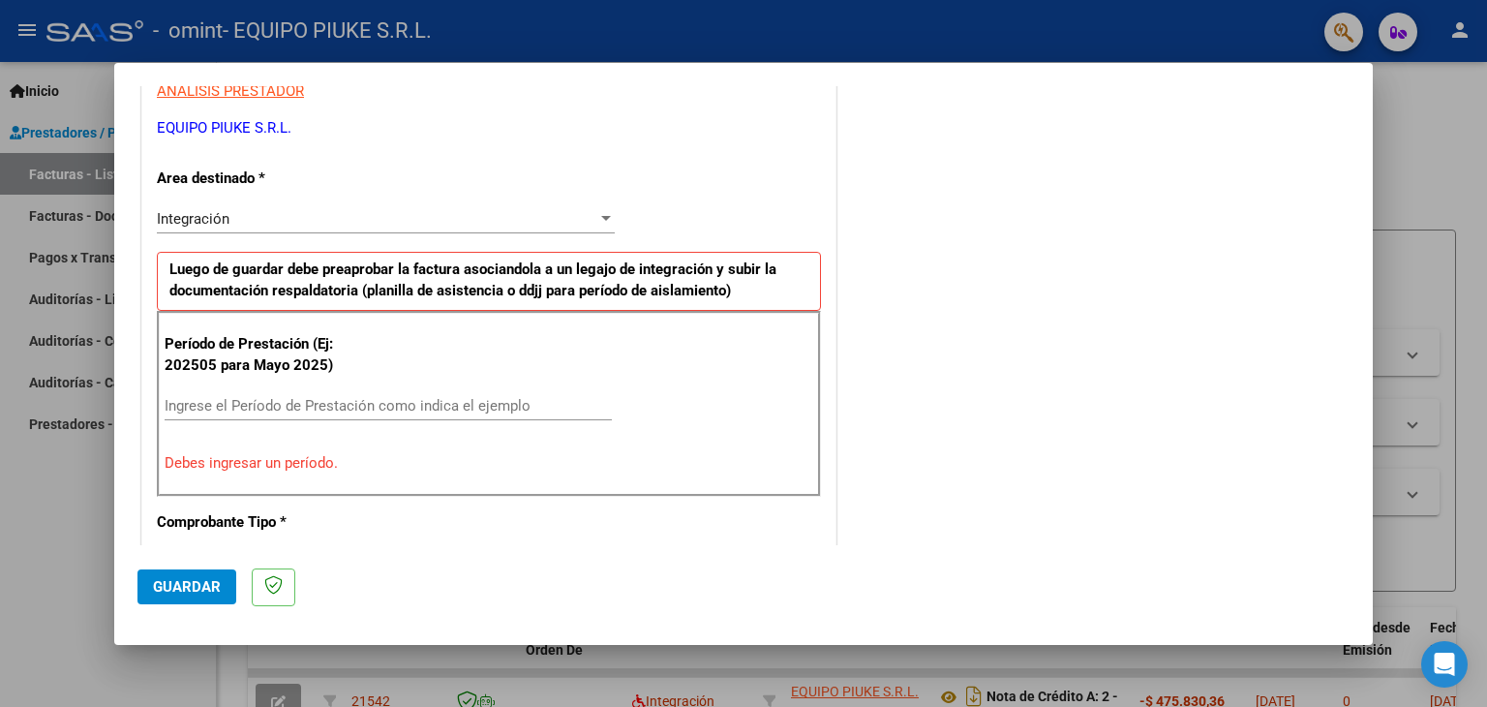
scroll to position [376, 0]
click at [334, 400] on input "Ingrese el Período de Prestación como indica el ejemplo" at bounding box center [388, 404] width 447 height 17
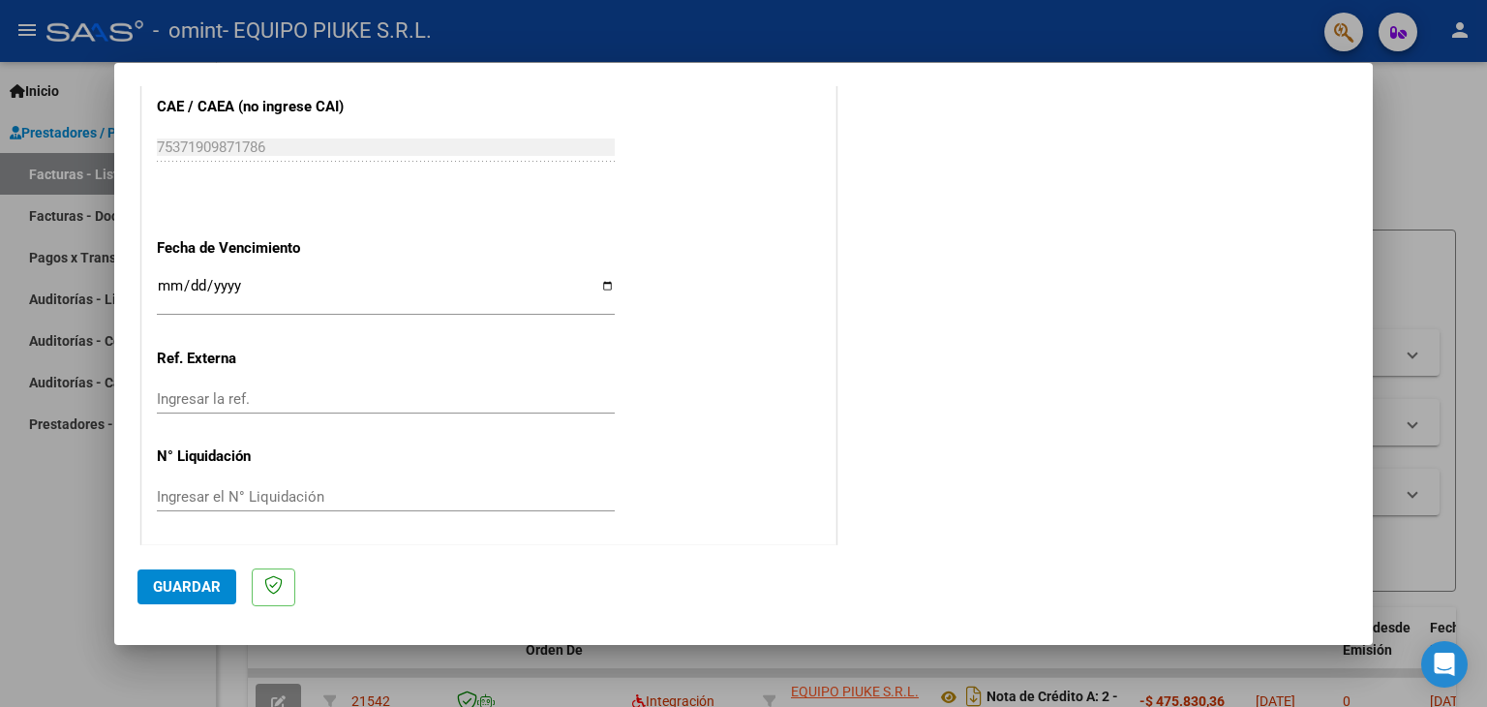
scroll to position [1242, 0]
type input "202506"
click at [203, 578] on span "Guardar" at bounding box center [187, 586] width 68 height 17
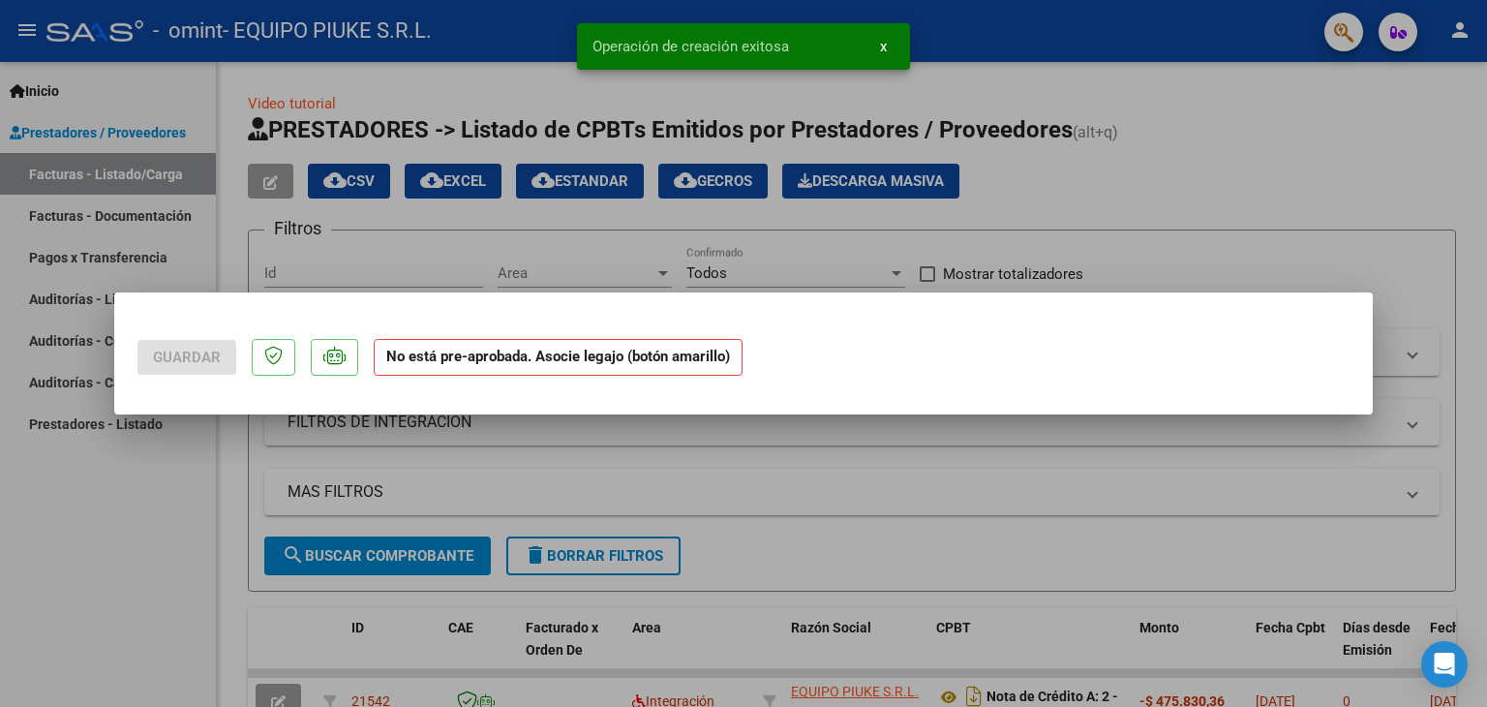
scroll to position [0, 0]
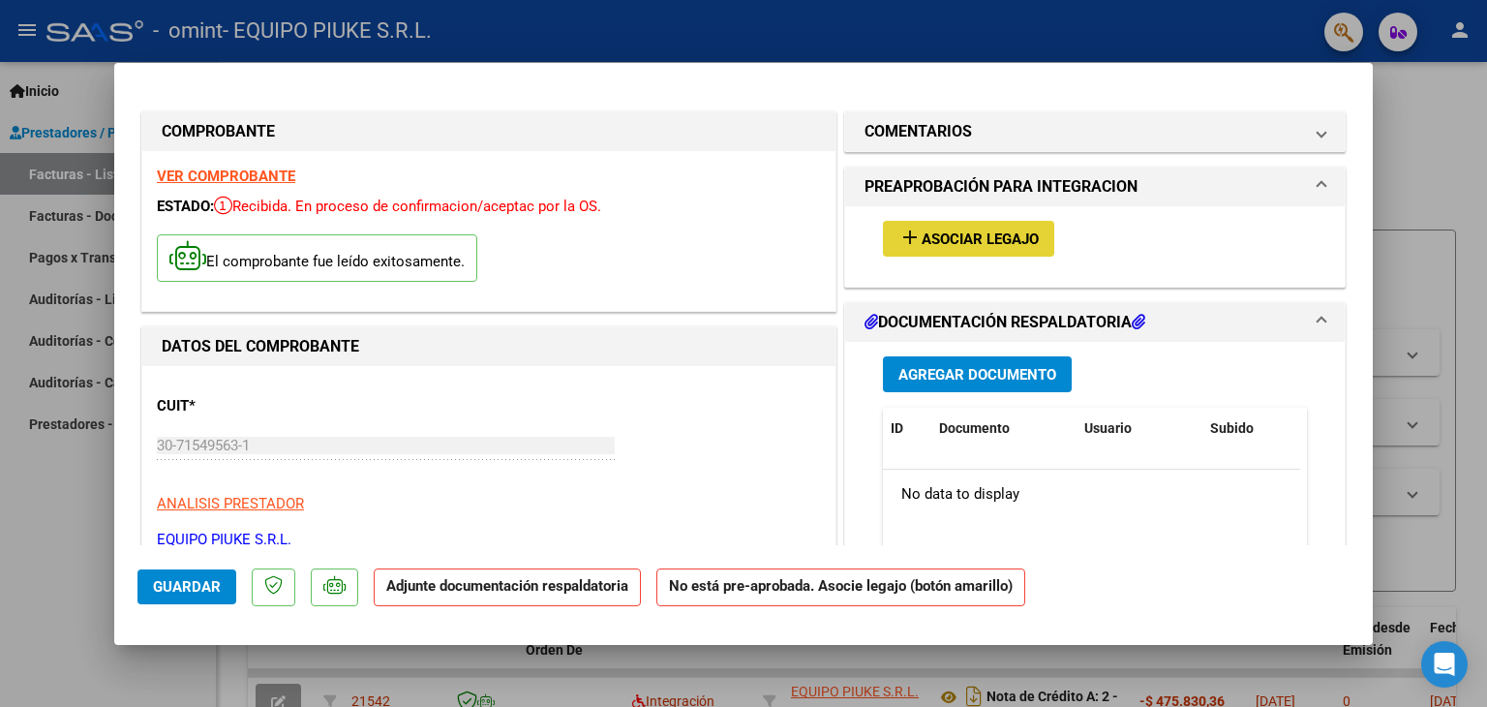
click at [997, 236] on span "Asociar Legajo" at bounding box center [980, 238] width 117 height 17
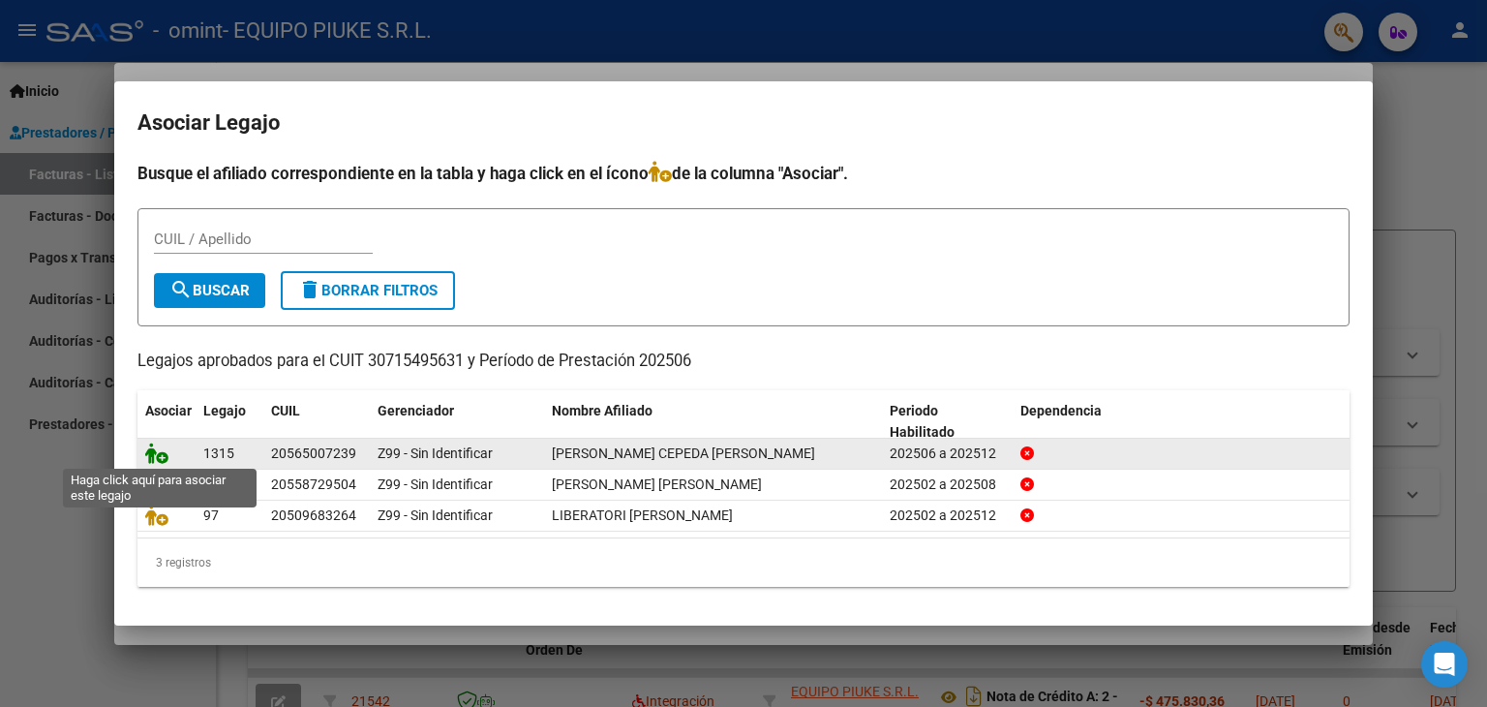
click at [155, 458] on icon at bounding box center [156, 452] width 23 height 21
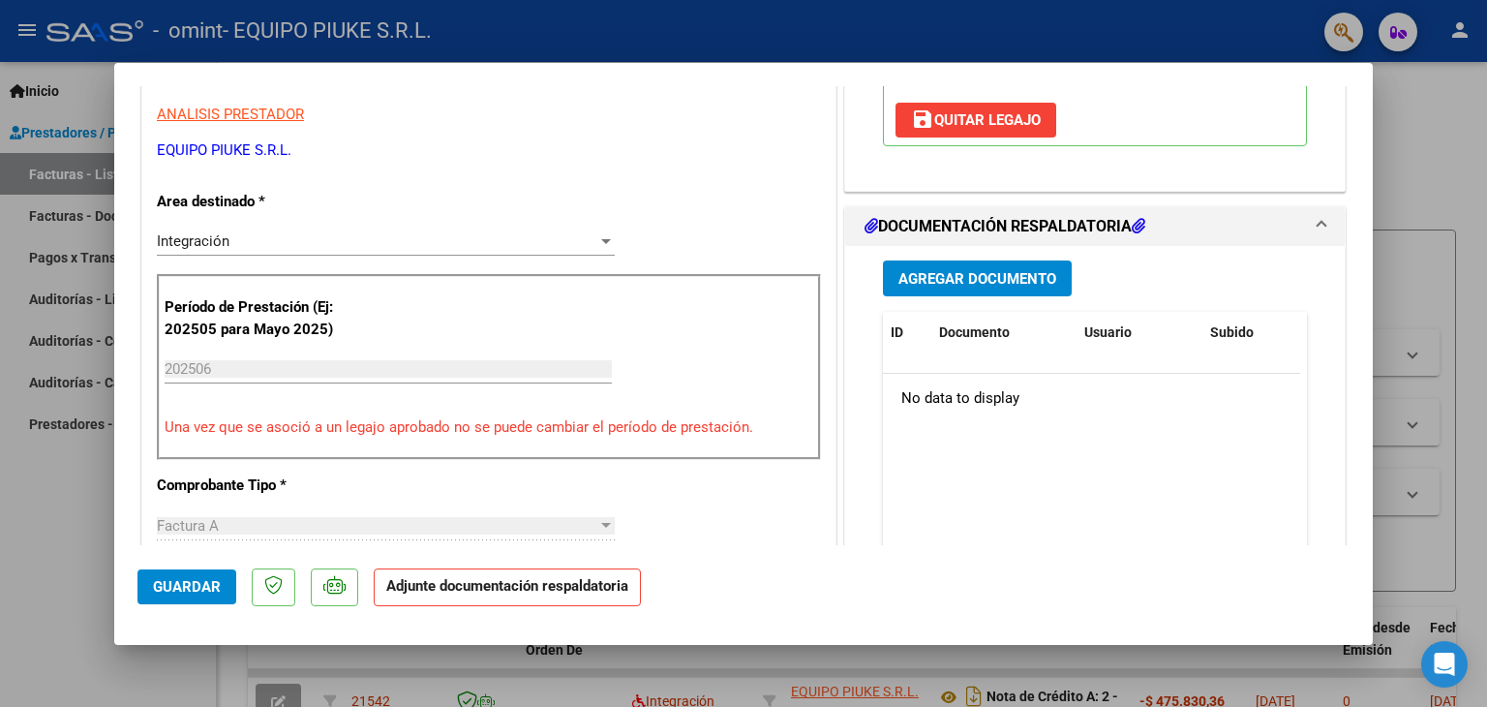
scroll to position [391, 0]
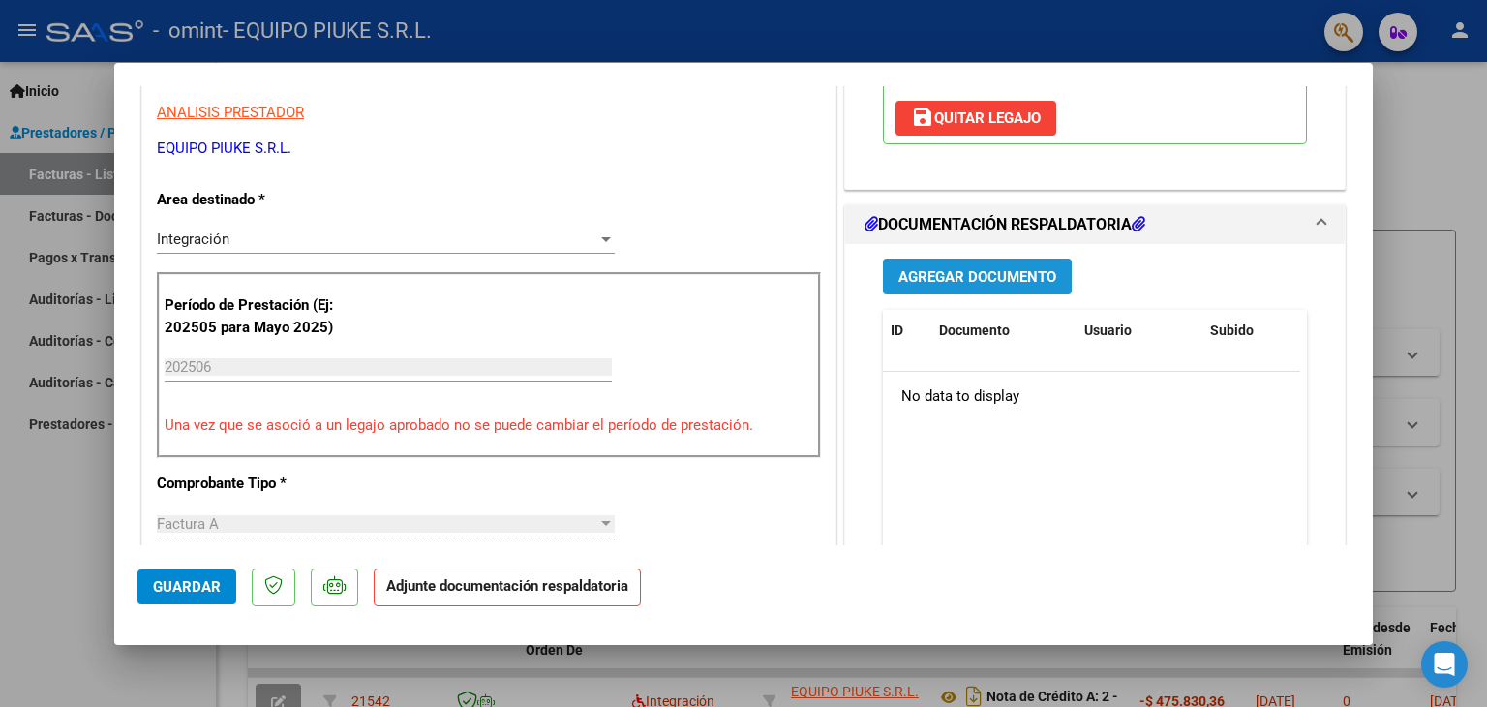
click at [1005, 268] on span "Agregar Documento" at bounding box center [977, 276] width 158 height 17
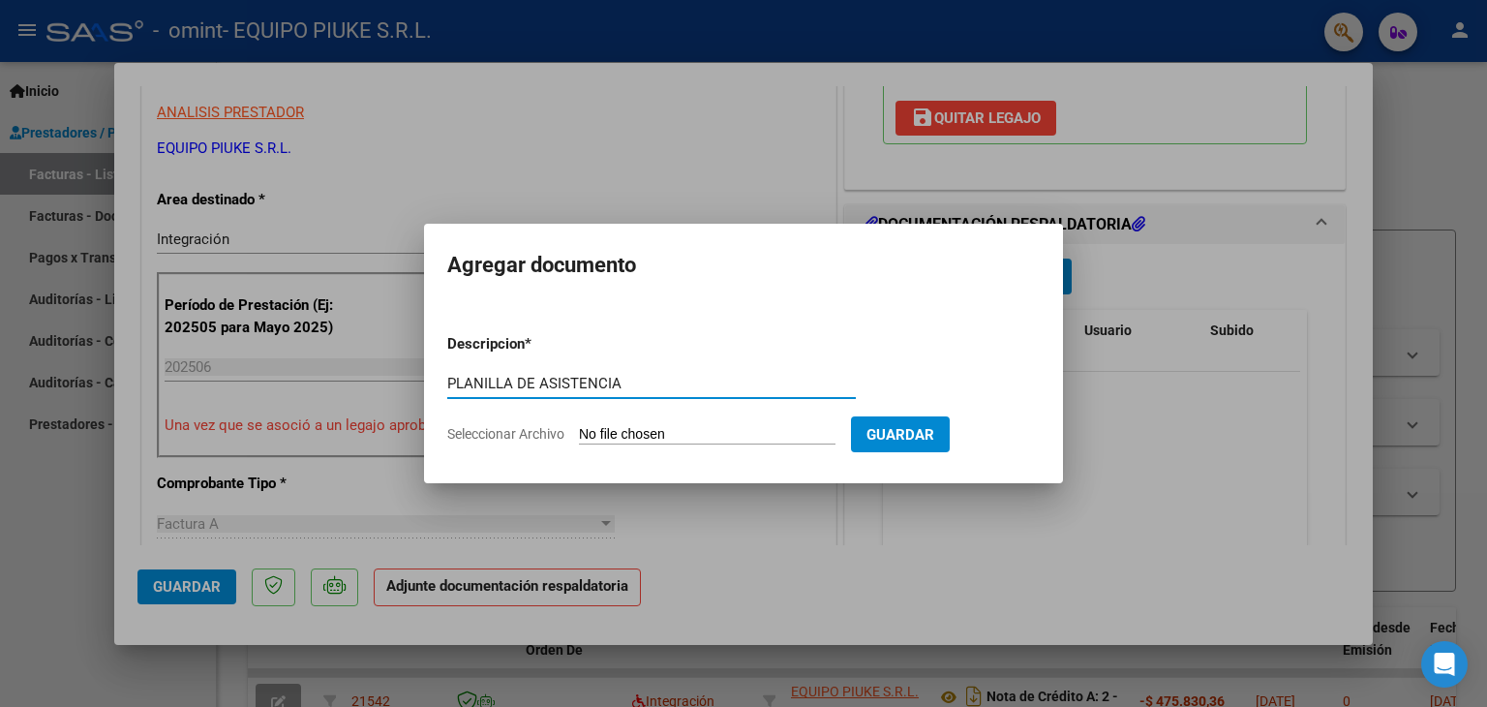
type input "PLANILLA DE ASISTENCIA"
click at [702, 431] on input "Seleccionar Archivo" at bounding box center [707, 435] width 257 height 18
type input "C:\fakepath\[PERSON_NAME] ASISETENCIA [DATE].pdf"
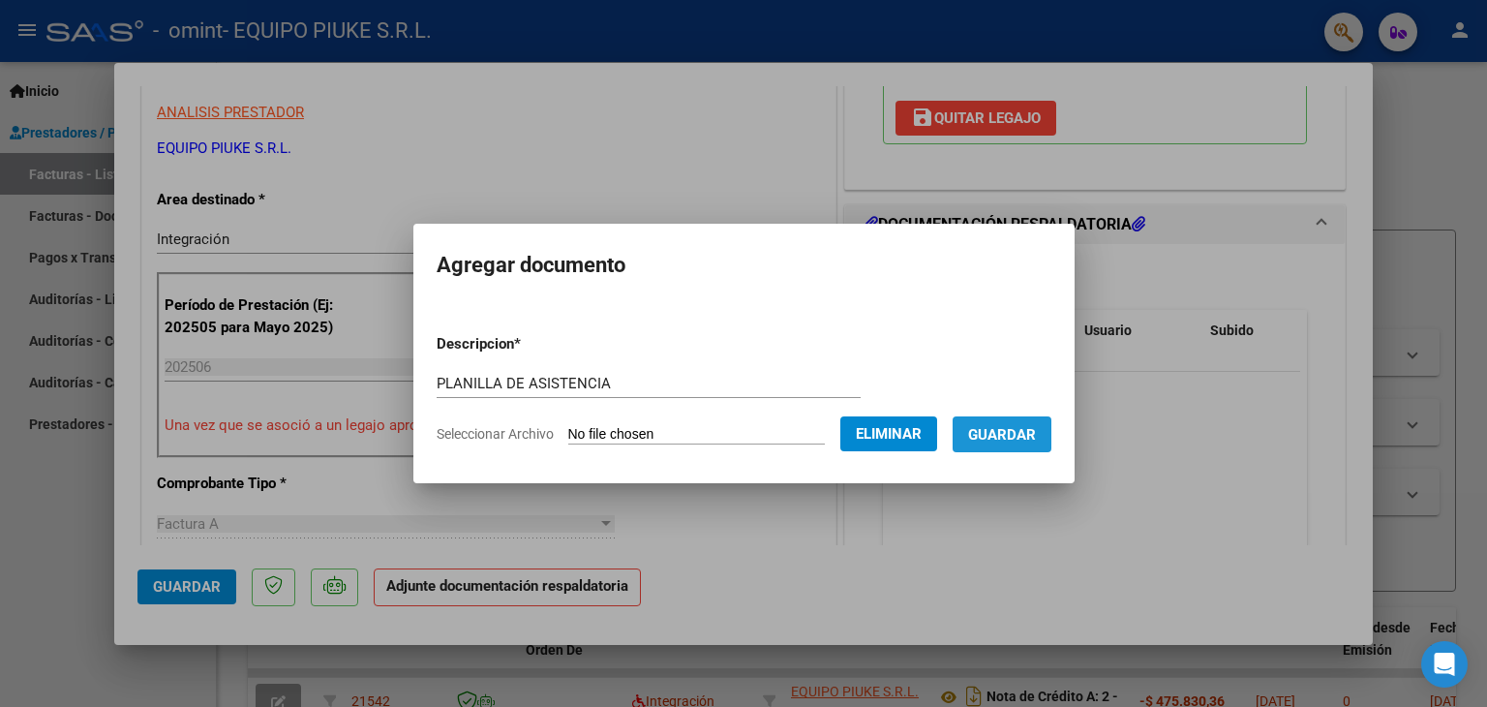
click at [1034, 434] on span "Guardar" at bounding box center [1002, 434] width 68 height 17
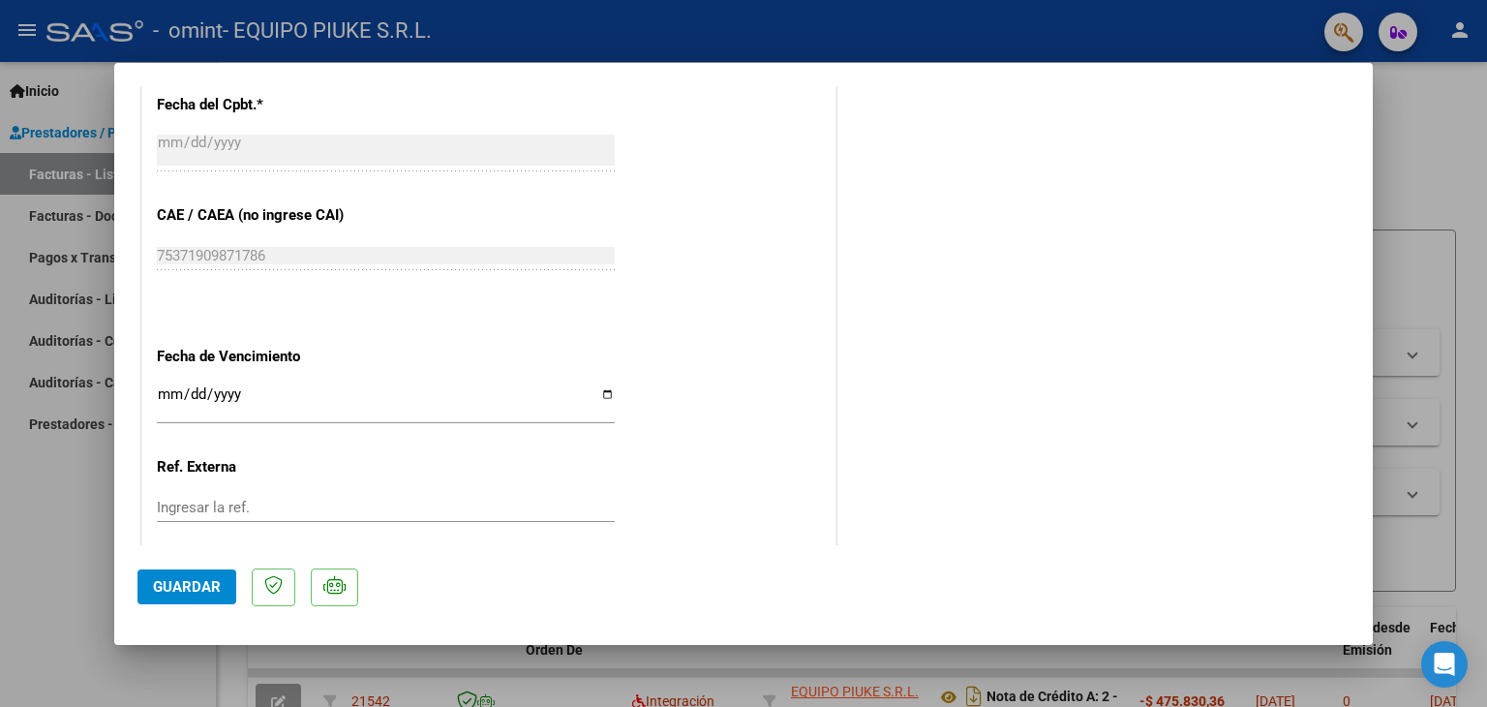
scroll to position [1271, 0]
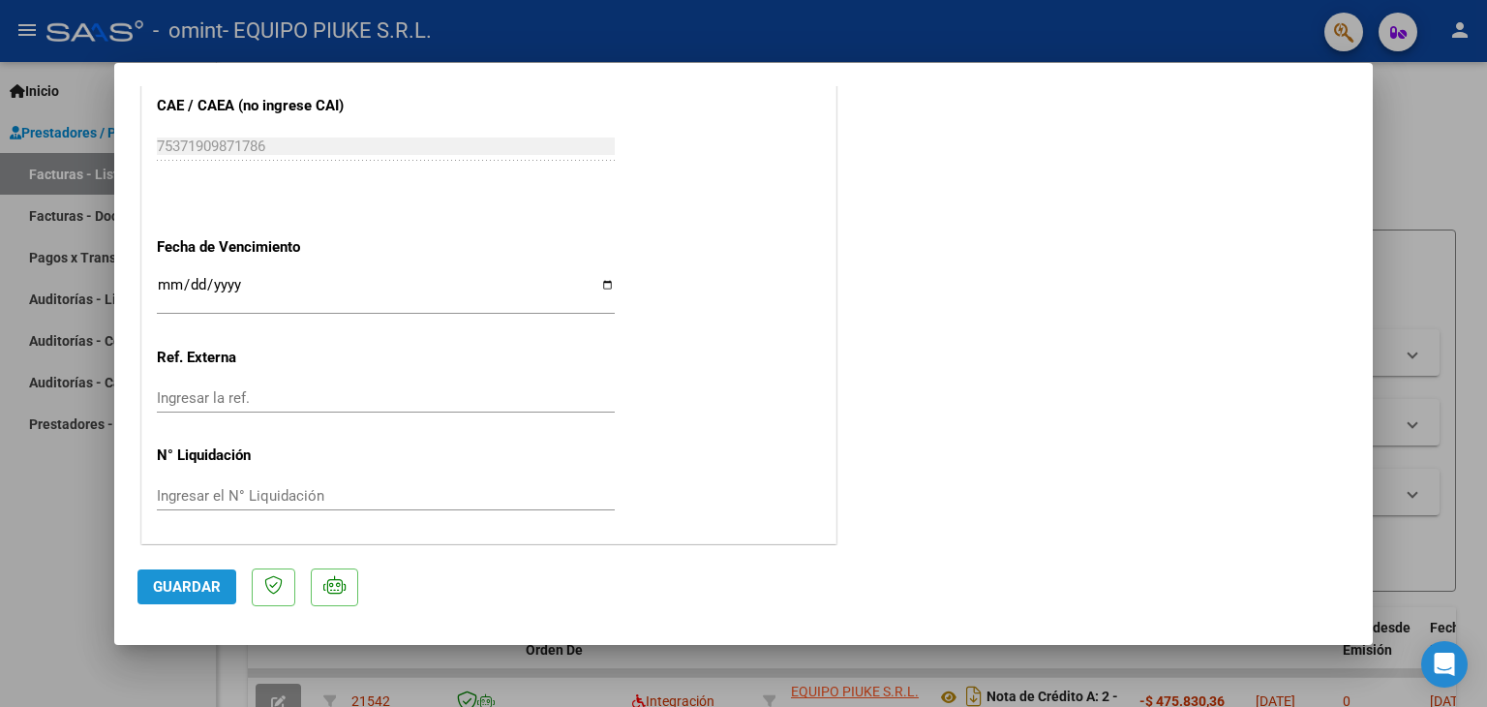
click at [163, 586] on span "Guardar" at bounding box center [187, 586] width 68 height 17
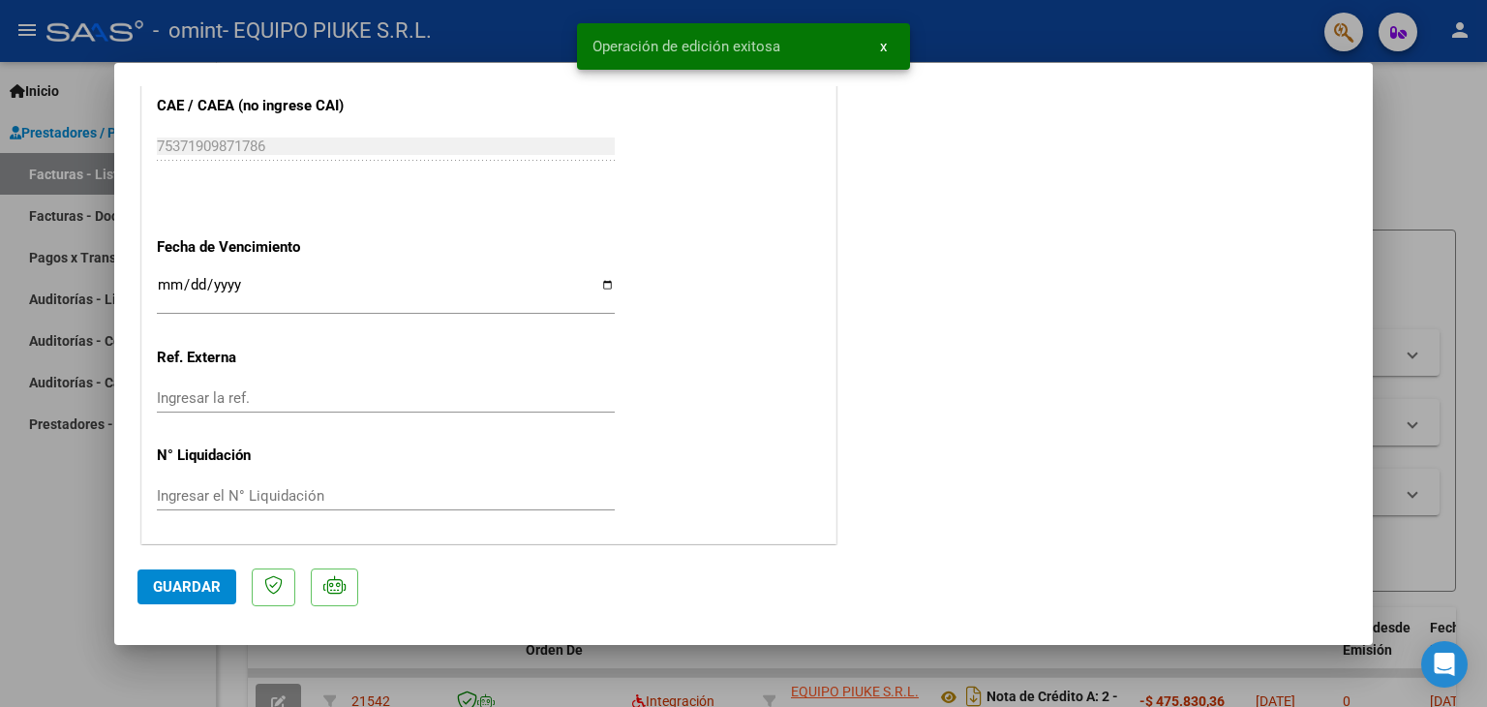
click at [66, 486] on div at bounding box center [743, 353] width 1487 height 707
type input "$ 0,00"
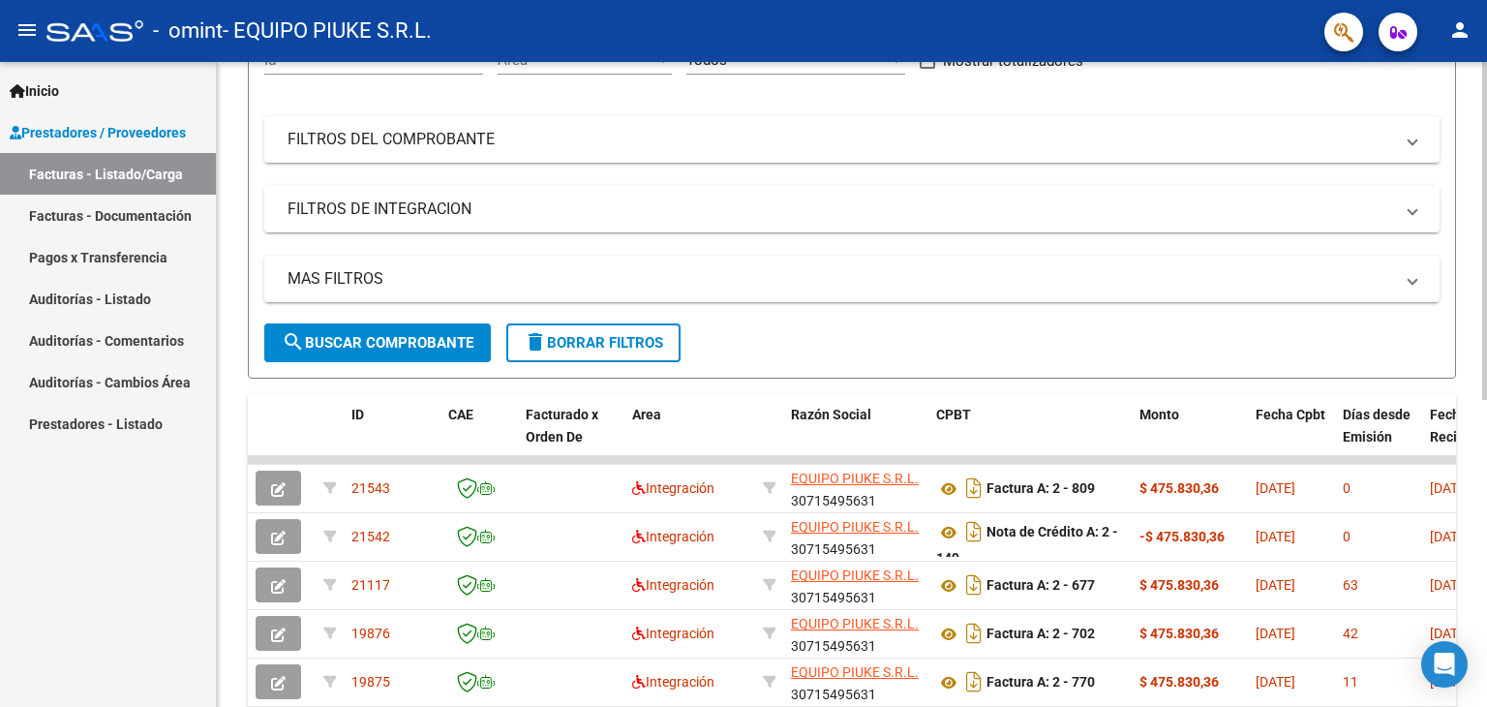
scroll to position [216, 0]
